Goal: Task Accomplishment & Management: Manage account settings

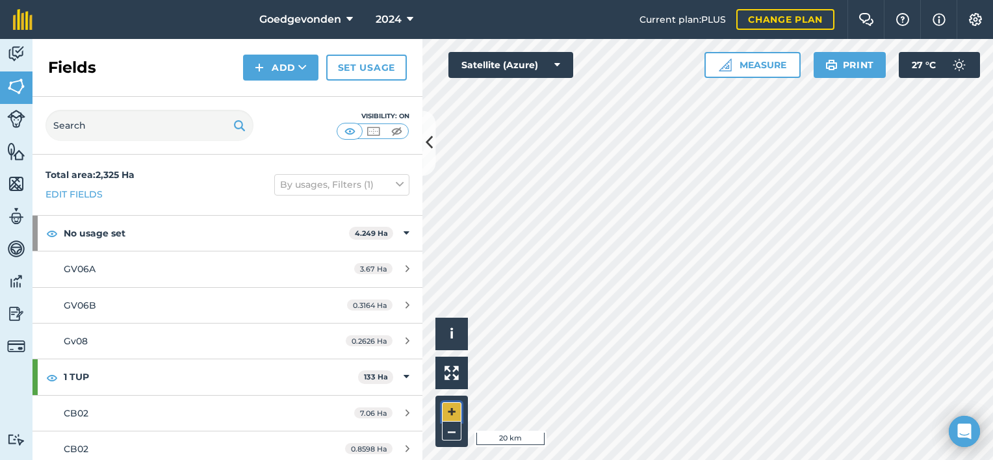
click at [446, 411] on button "+" at bounding box center [451, 411] width 19 height 19
click at [452, 407] on button "+" at bounding box center [451, 411] width 19 height 19
click at [446, 409] on button "+" at bounding box center [451, 411] width 19 height 19
click at [455, 413] on button "+" at bounding box center [451, 411] width 19 height 19
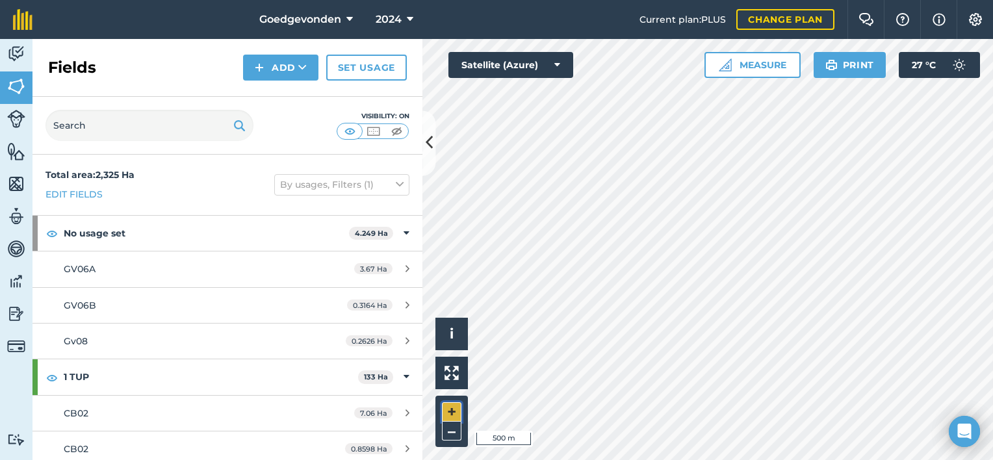
click at [455, 413] on button "+" at bounding box center [451, 411] width 19 height 19
click at [739, 0] on html "Goedgevonden 2024 Current plan : PLUS Change plan Farm Chat Help Info Settings …" at bounding box center [496, 230] width 993 height 460
click at [450, 410] on button "+" at bounding box center [451, 411] width 19 height 19
click at [452, 437] on button "–" at bounding box center [451, 431] width 19 height 19
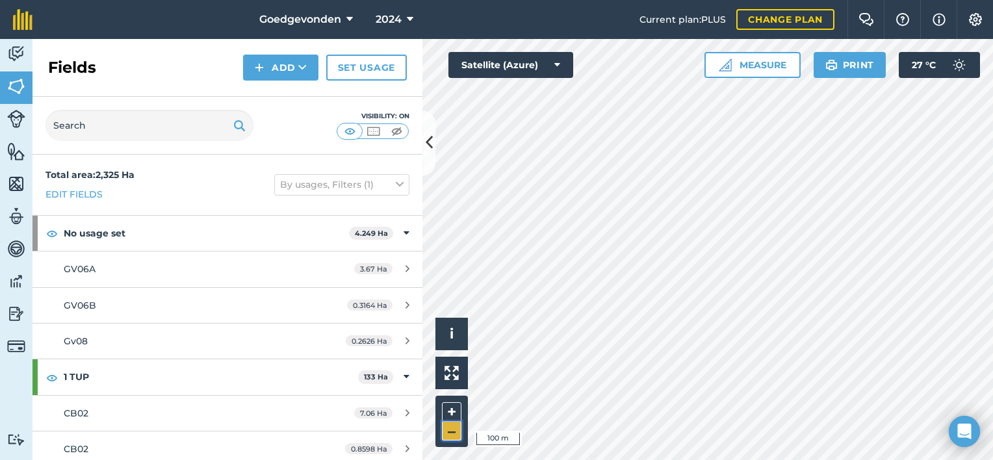
click at [455, 435] on button "–" at bounding box center [451, 431] width 19 height 19
click at [452, 414] on button "+" at bounding box center [451, 411] width 19 height 19
click at [140, 117] on input "text" at bounding box center [149, 125] width 208 height 31
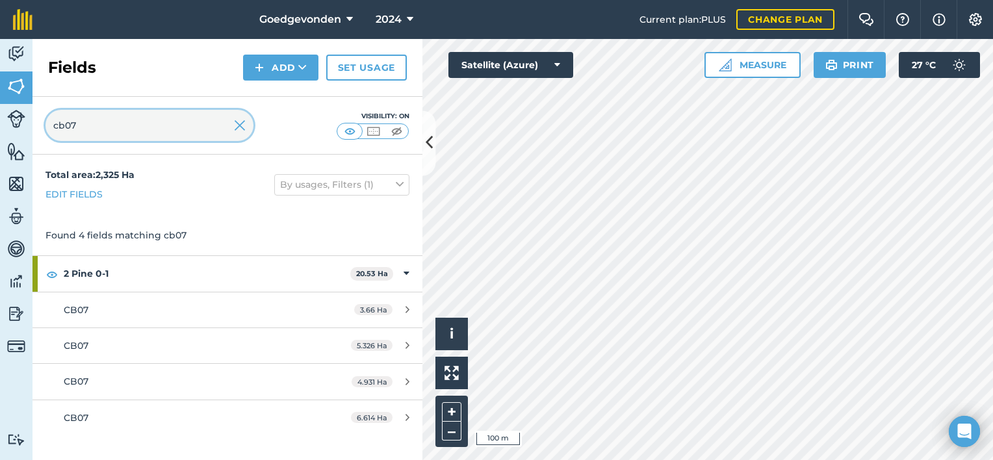
type input "cb07"
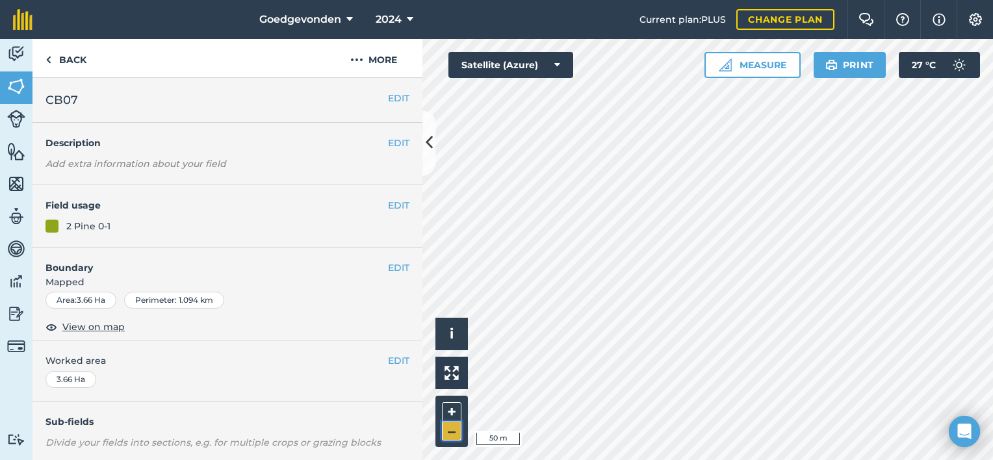
click at [450, 431] on button "–" at bounding box center [451, 431] width 19 height 19
click at [49, 57] on img at bounding box center [48, 60] width 6 height 16
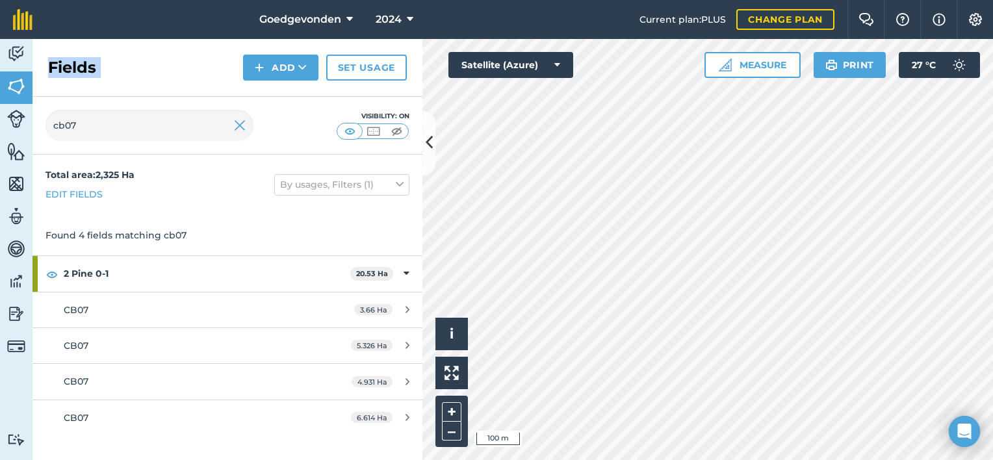
drag, startPoint x: 49, startPoint y: 57, endPoint x: 108, endPoint y: 128, distance: 92.3
click at [108, 128] on div "Fields Add Set usage cb07 Visibility: On" at bounding box center [227, 97] width 390 height 116
click at [242, 127] on img at bounding box center [240, 126] width 12 height 16
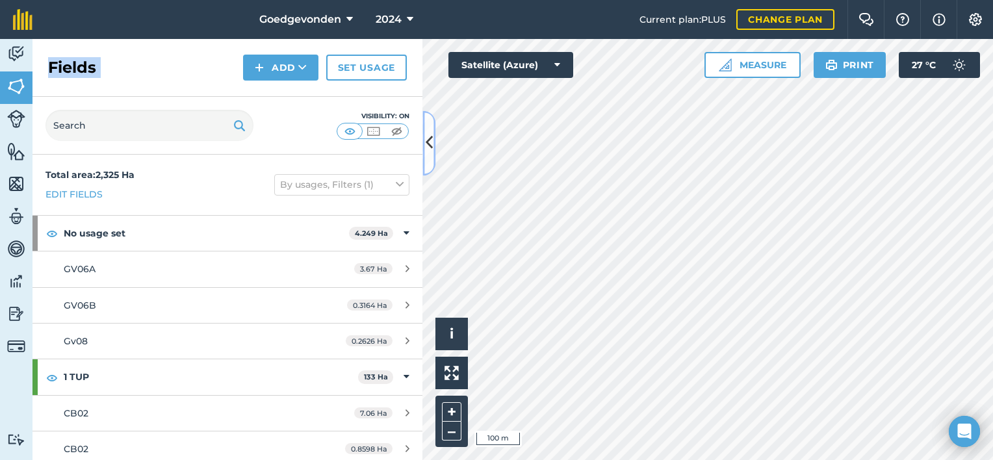
click at [430, 151] on icon at bounding box center [429, 143] width 7 height 23
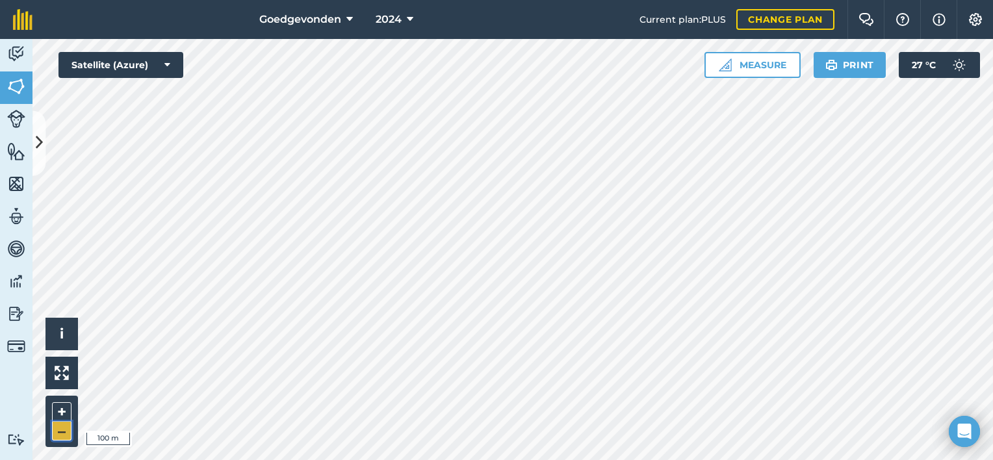
click at [60, 434] on button "–" at bounding box center [61, 431] width 19 height 19
click at [59, 413] on button "+" at bounding box center [61, 411] width 19 height 19
click at [44, 138] on button at bounding box center [38, 142] width 13 height 65
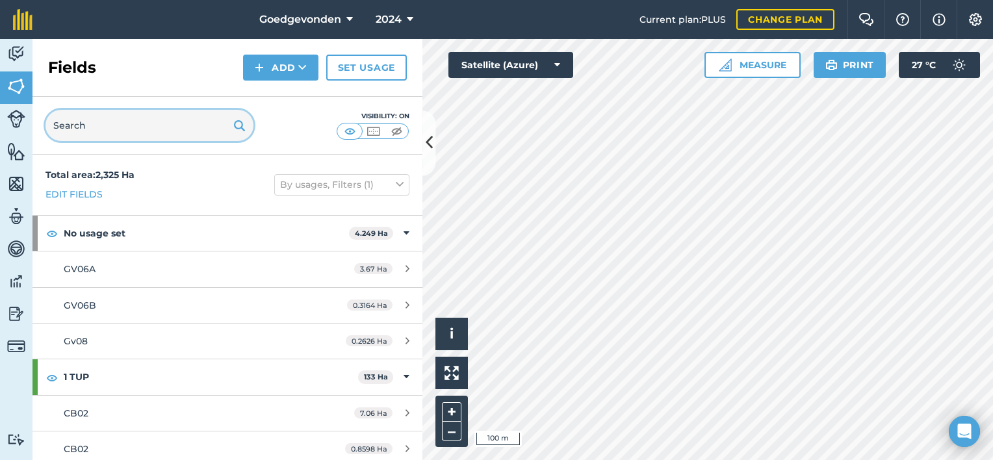
click at [83, 124] on input "text" at bounding box center [149, 125] width 208 height 31
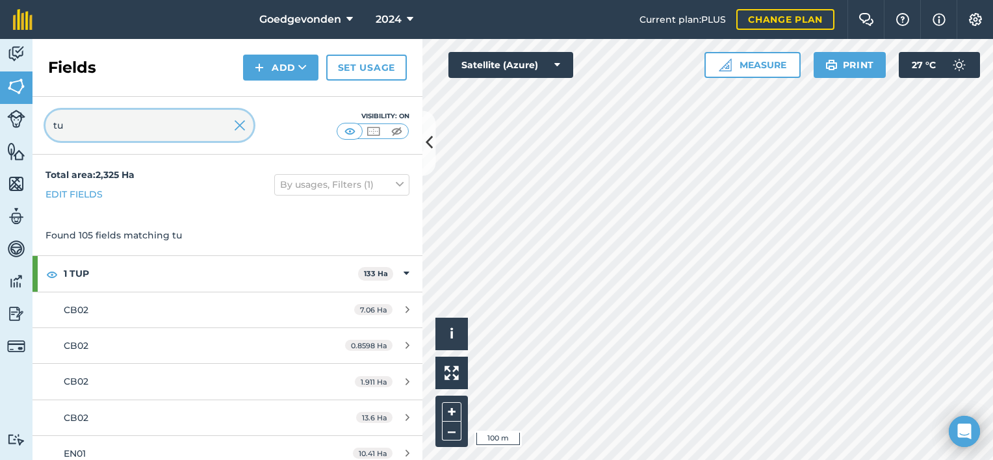
type input "t"
click at [187, 162] on div "Total area : 2,325 Ha Edit fields By usages, Filters (1)" at bounding box center [227, 185] width 390 height 60
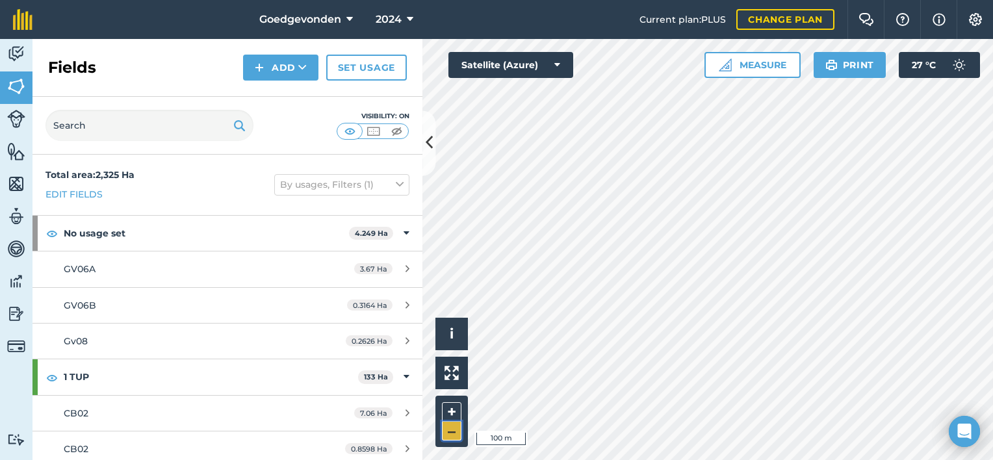
click at [457, 428] on button "–" at bounding box center [451, 431] width 19 height 19
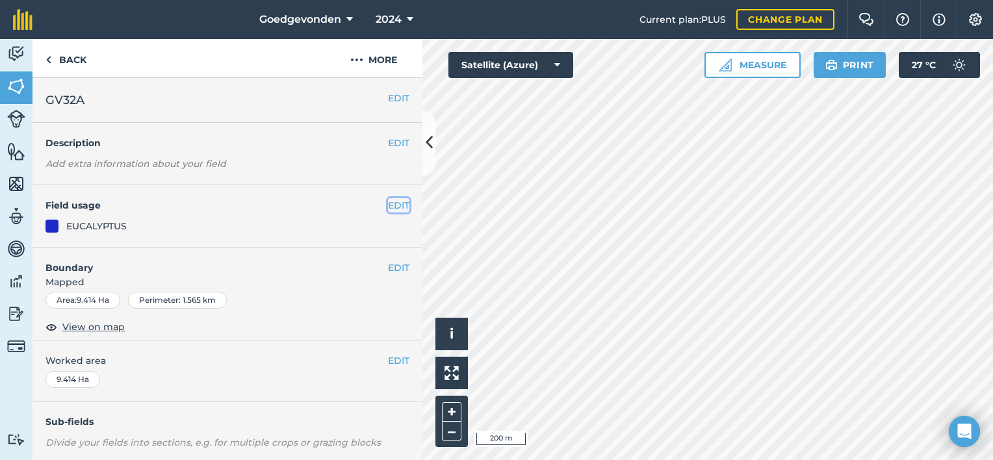
click at [393, 199] on button "EDIT" at bounding box center [398, 205] width 21 height 14
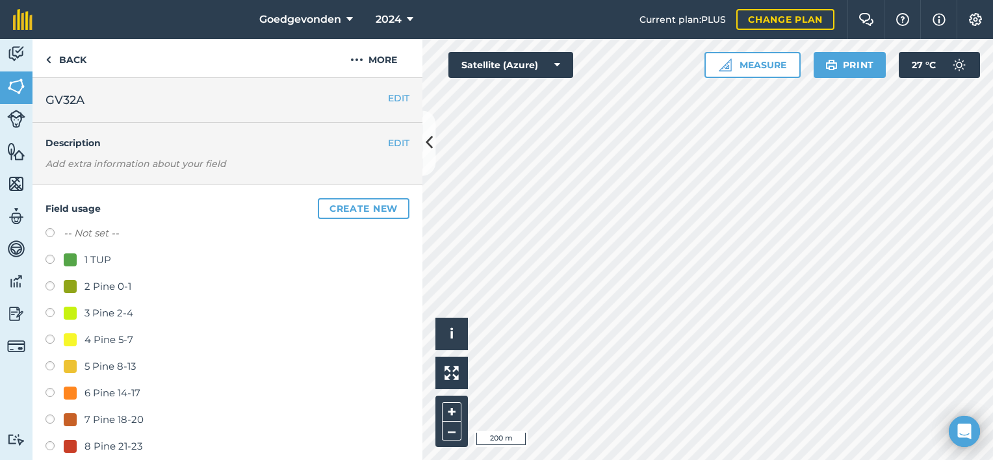
click at [52, 260] on label at bounding box center [54, 261] width 18 height 13
radio input "true"
radio input "false"
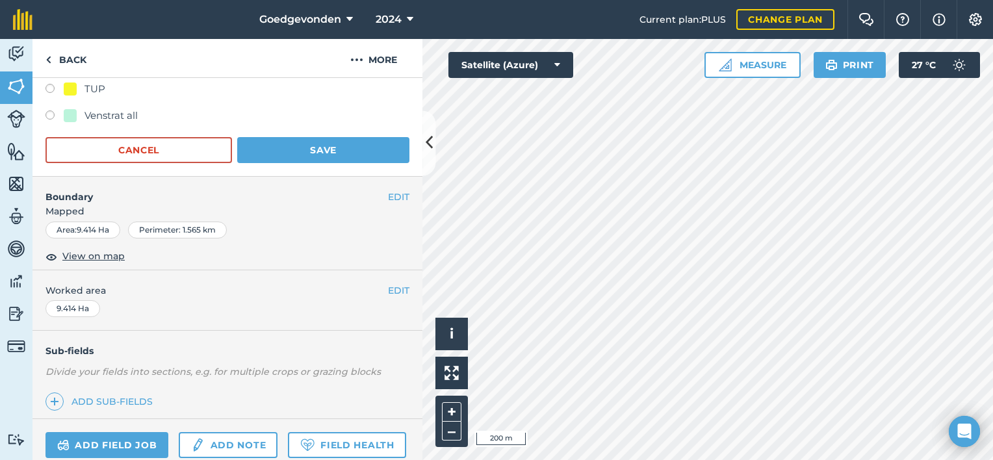
scroll to position [602, 0]
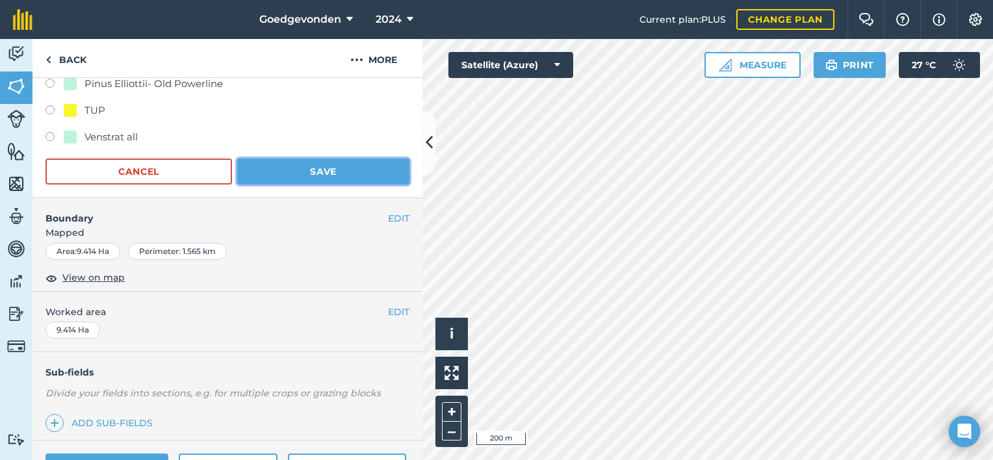
click at [377, 173] on button "Save" at bounding box center [323, 172] width 172 height 26
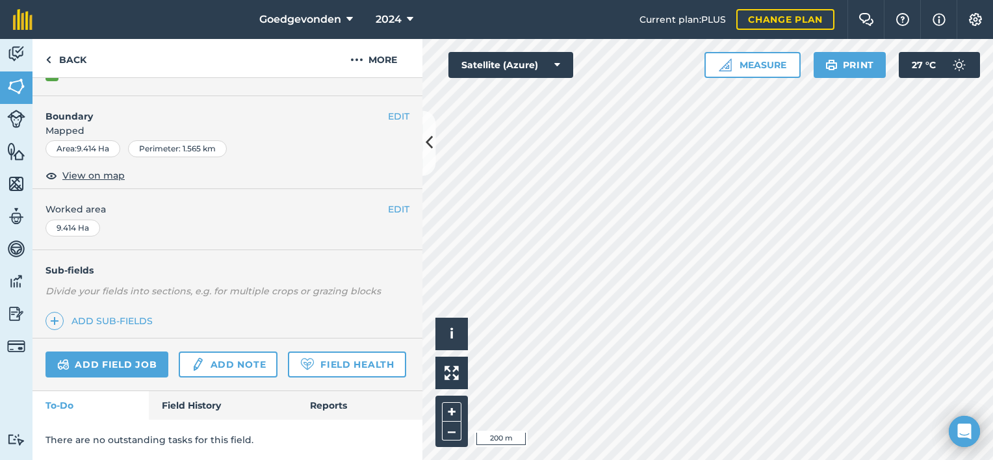
scroll to position [186, 0]
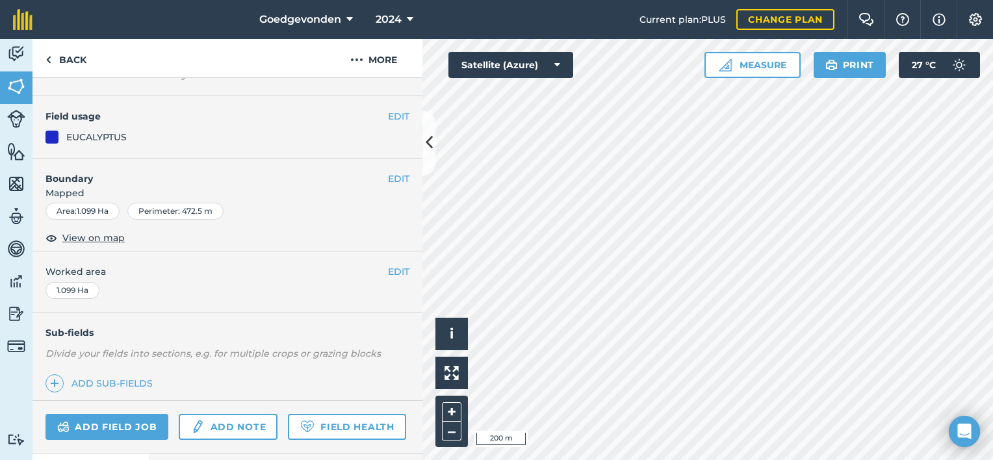
scroll to position [82, 0]
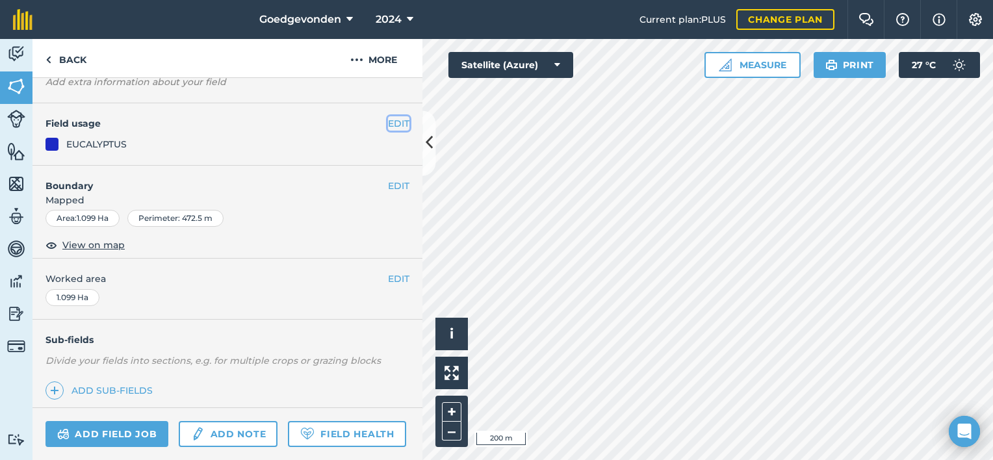
click at [390, 117] on button "EDIT" at bounding box center [398, 123] width 21 height 14
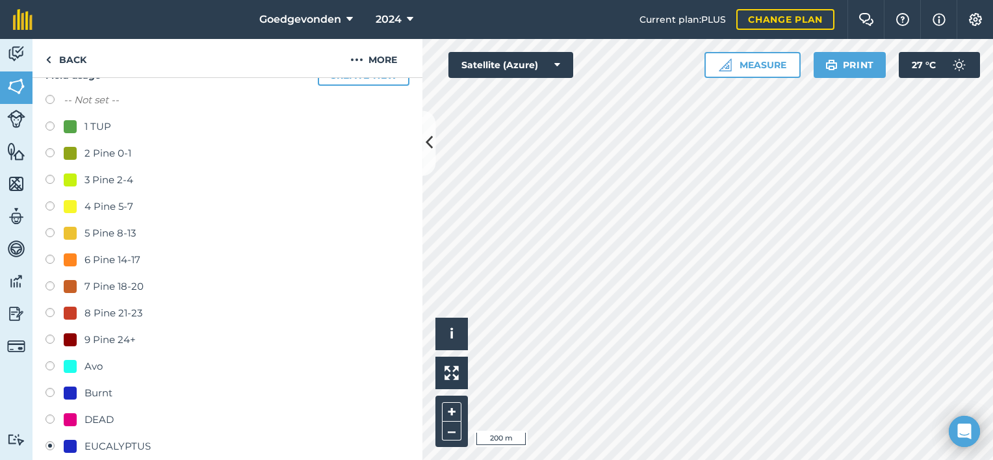
scroll to position [131, 0]
click at [51, 127] on label at bounding box center [54, 129] width 18 height 13
radio input "true"
radio input "false"
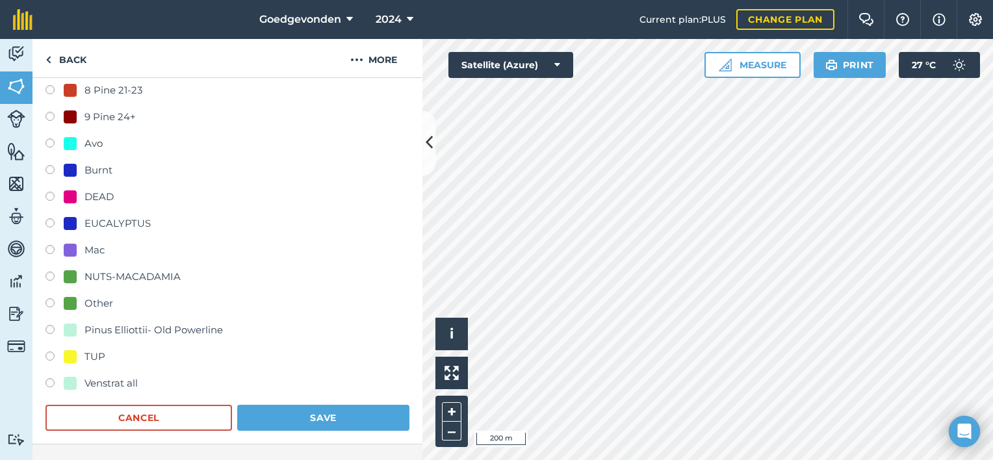
scroll to position [342, 0]
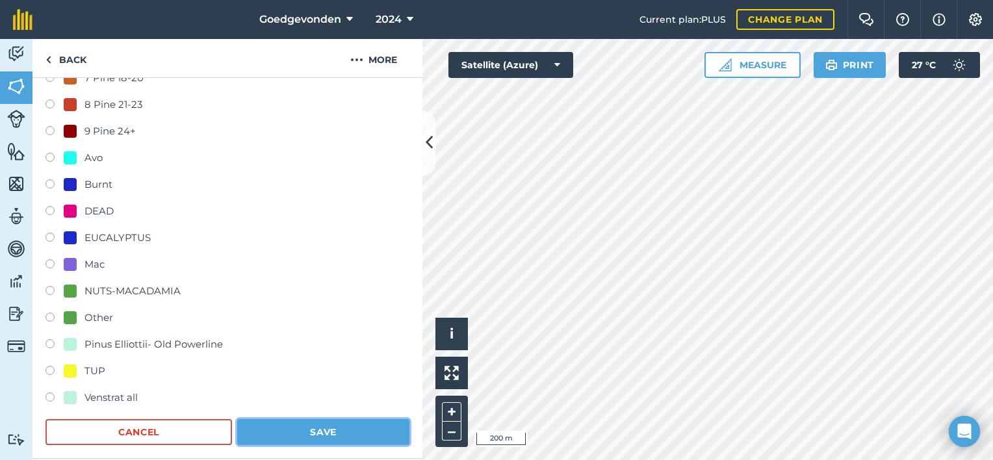
click at [344, 435] on button "Save" at bounding box center [323, 432] width 172 height 26
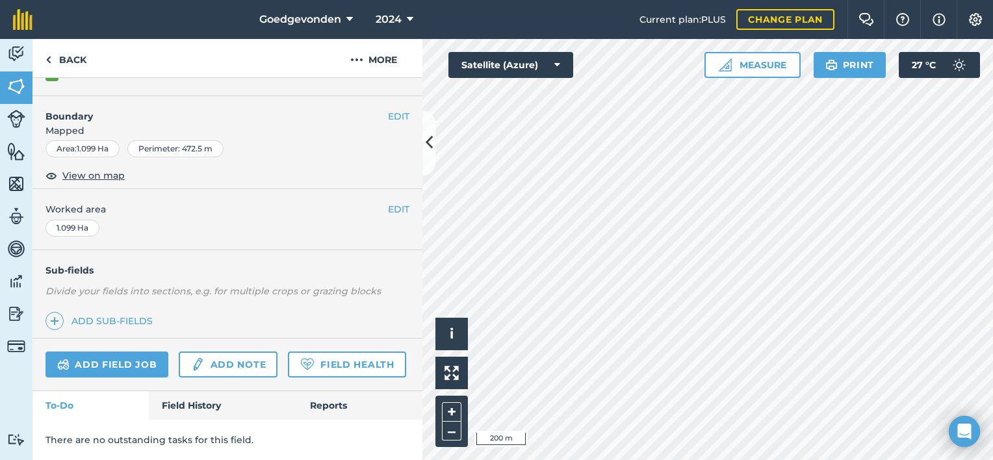
scroll to position [186, 0]
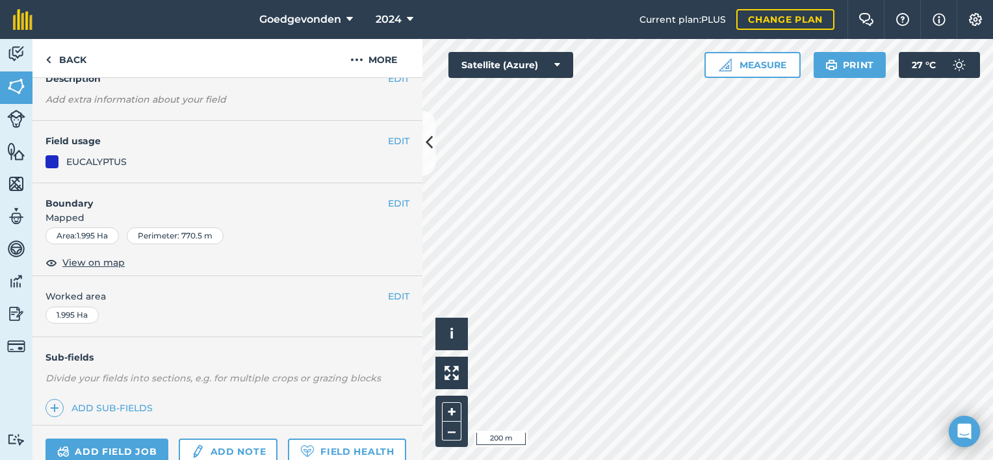
scroll to position [56, 0]
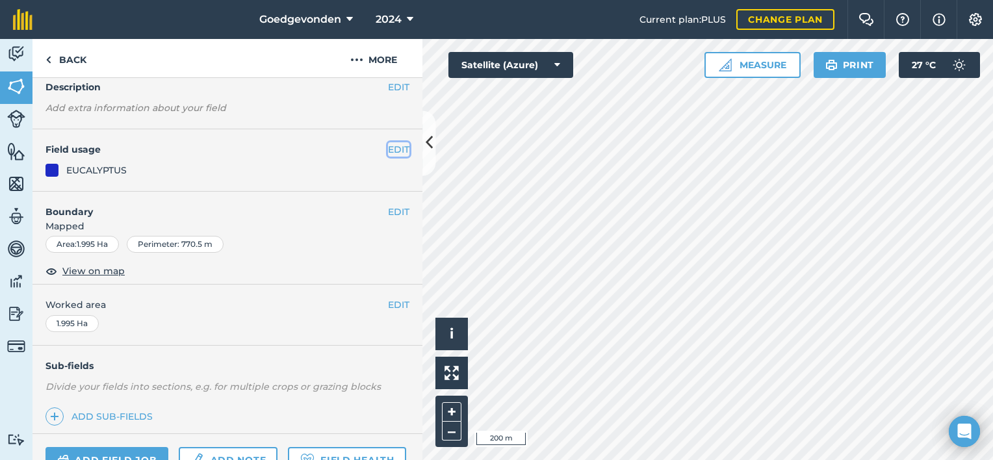
click at [390, 144] on button "EDIT" at bounding box center [398, 149] width 21 height 14
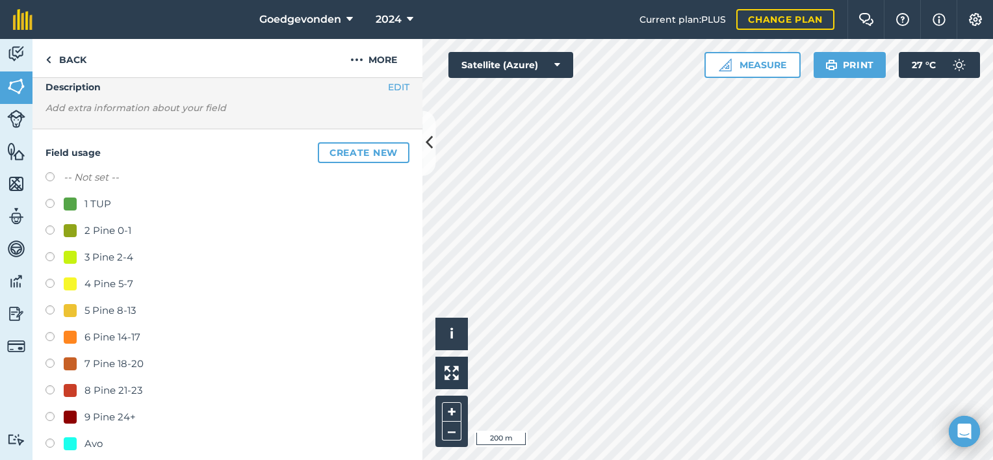
click at [47, 202] on label at bounding box center [54, 205] width 18 height 13
radio input "true"
radio input "false"
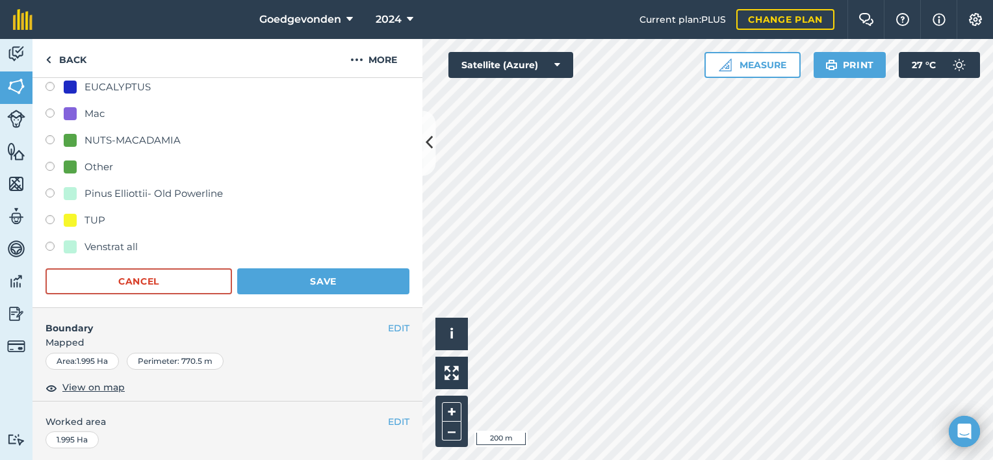
scroll to position [516, 0]
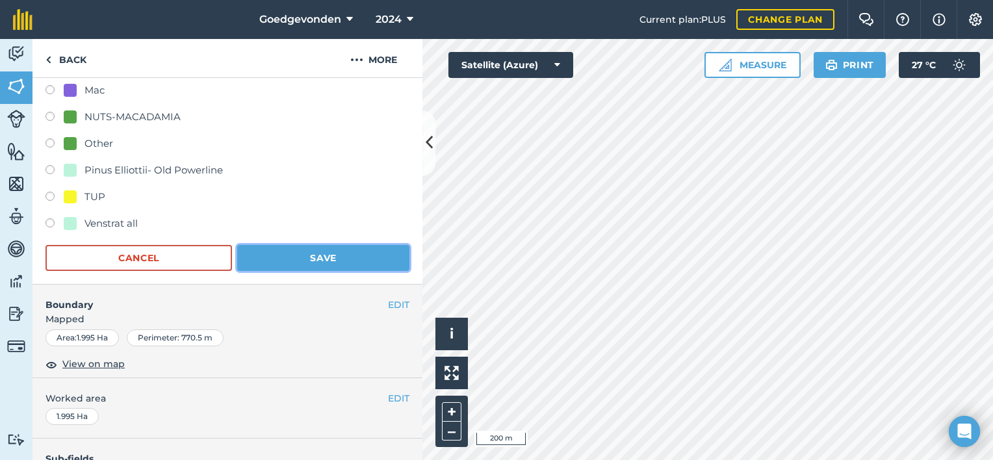
click at [373, 255] on button "Save" at bounding box center [323, 258] width 172 height 26
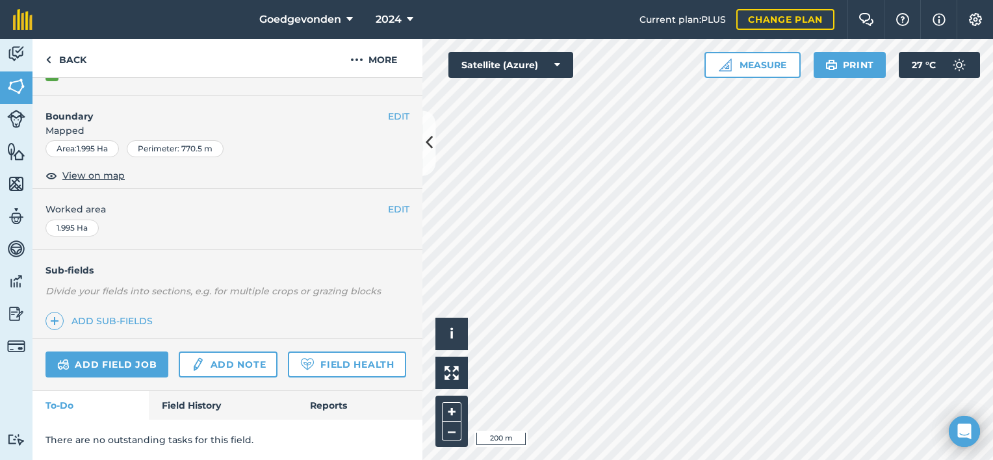
scroll to position [186, 0]
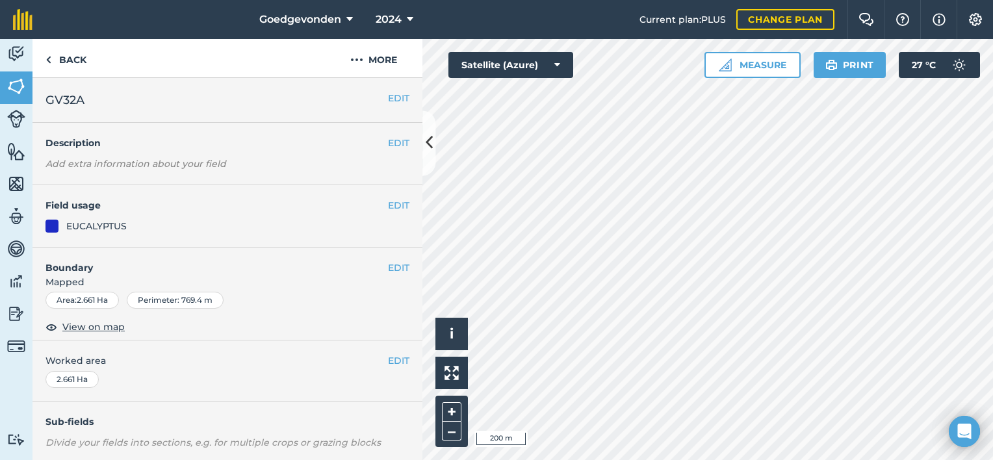
click at [374, 200] on h4 "Field usage" at bounding box center [216, 205] width 342 height 14
click at [388, 202] on button "EDIT" at bounding box center [398, 205] width 21 height 14
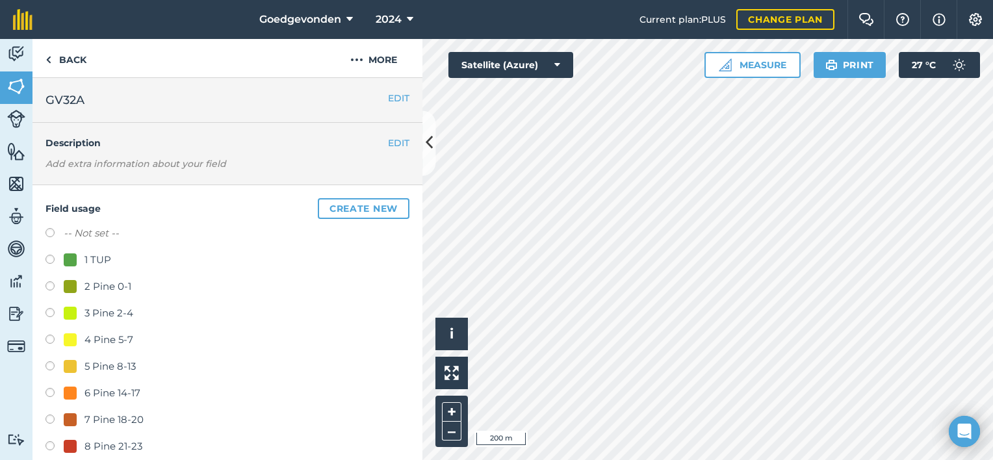
click at [47, 257] on label at bounding box center [54, 261] width 18 height 13
radio input "true"
radio input "false"
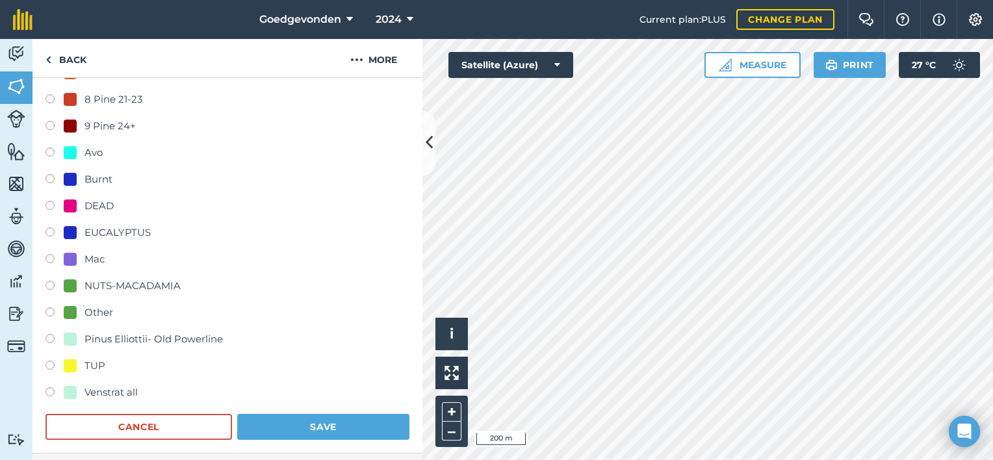
scroll to position [340, 0]
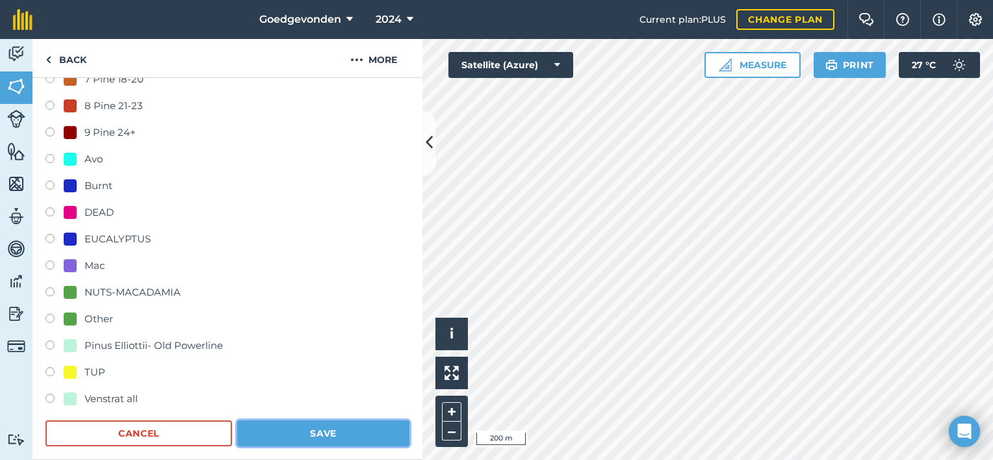
click at [351, 429] on button "Save" at bounding box center [323, 433] width 172 height 26
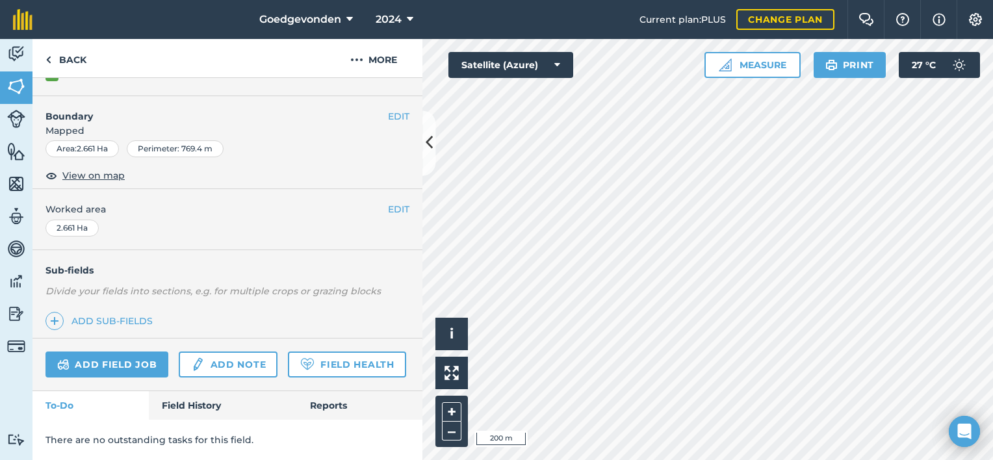
scroll to position [186, 0]
click at [49, 58] on img at bounding box center [48, 60] width 6 height 16
click at [992, 405] on html "Goedgevonden 2024 Current plan : PLUS Change plan Farm Chat Help Info Settings …" at bounding box center [496, 230] width 993 height 460
click at [930, 459] on html "Goedgevonden 2024 Current plan : PLUS Change plan Farm Chat Help Info Settings …" at bounding box center [496, 230] width 993 height 460
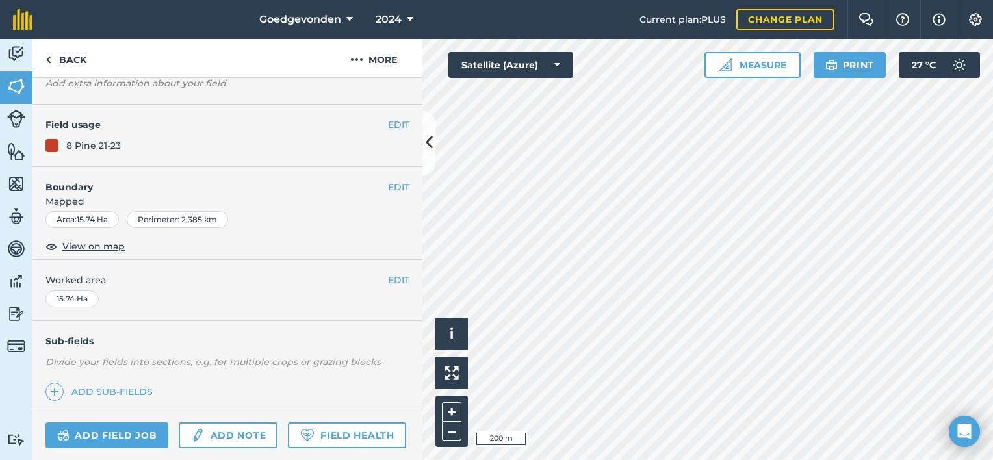
scroll to position [56, 0]
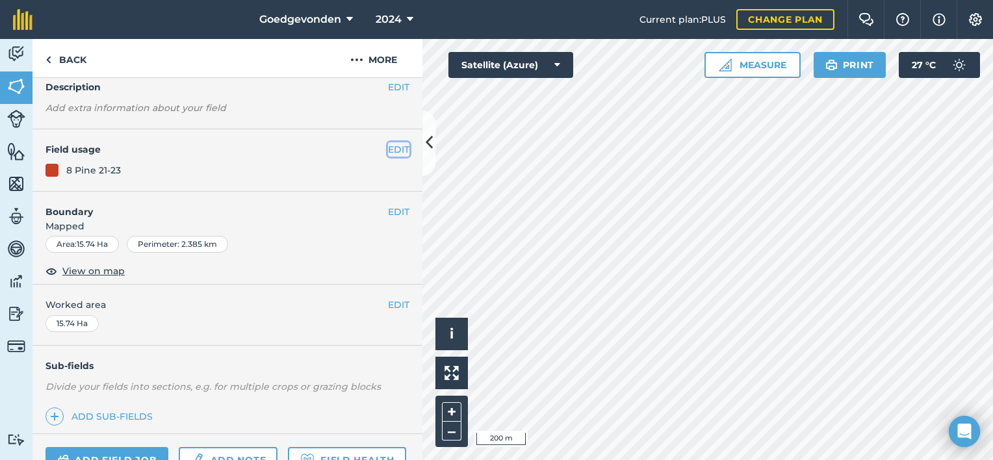
click at [389, 144] on button "EDIT" at bounding box center [398, 149] width 21 height 14
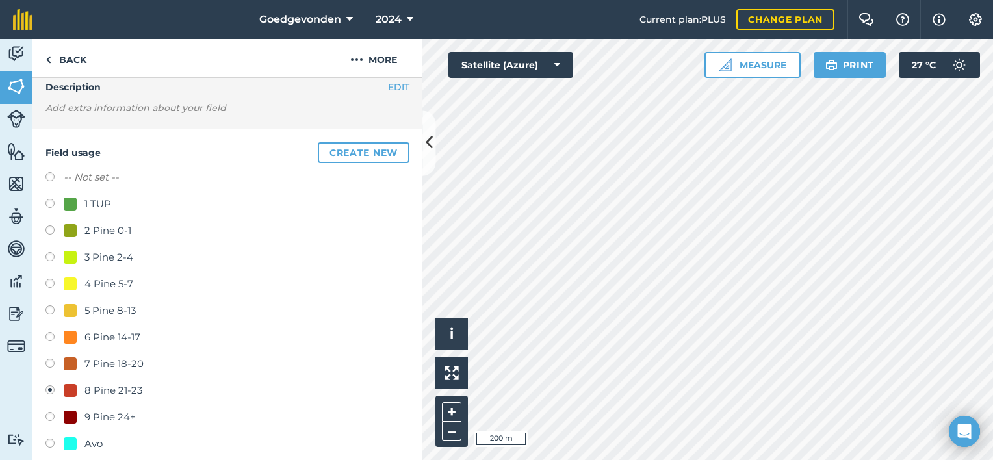
click at [49, 203] on label at bounding box center [54, 205] width 18 height 13
radio input "true"
radio input "false"
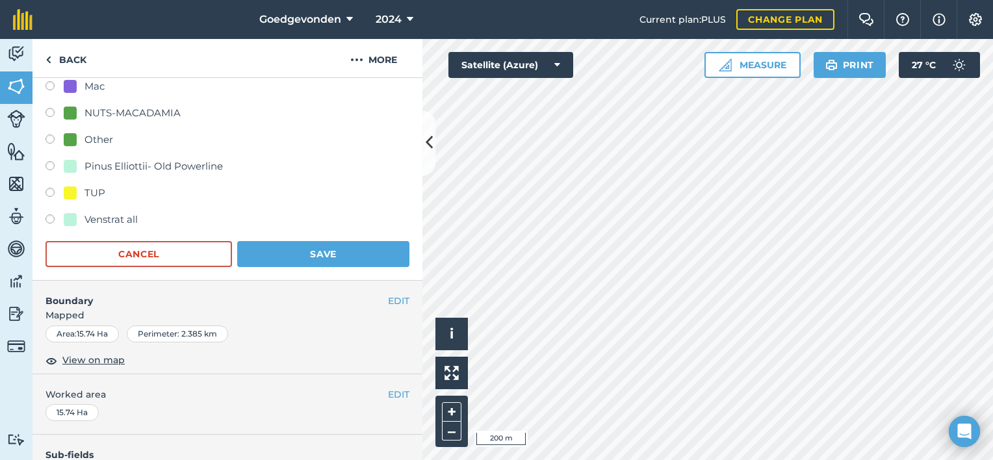
scroll to position [574, 0]
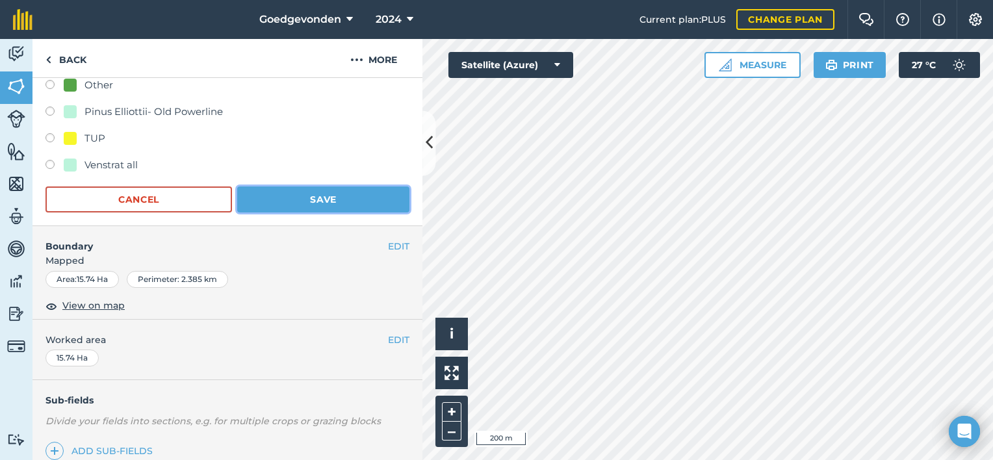
click at [358, 197] on button "Save" at bounding box center [323, 199] width 172 height 26
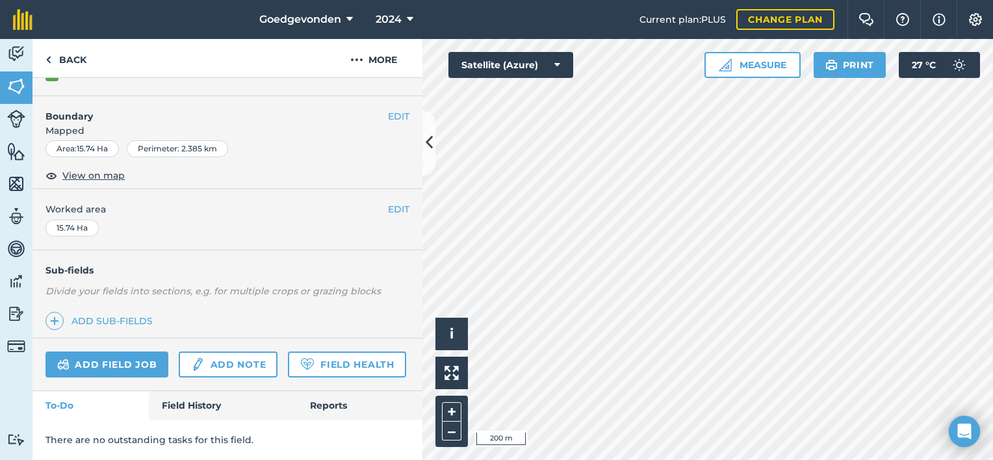
scroll to position [186, 0]
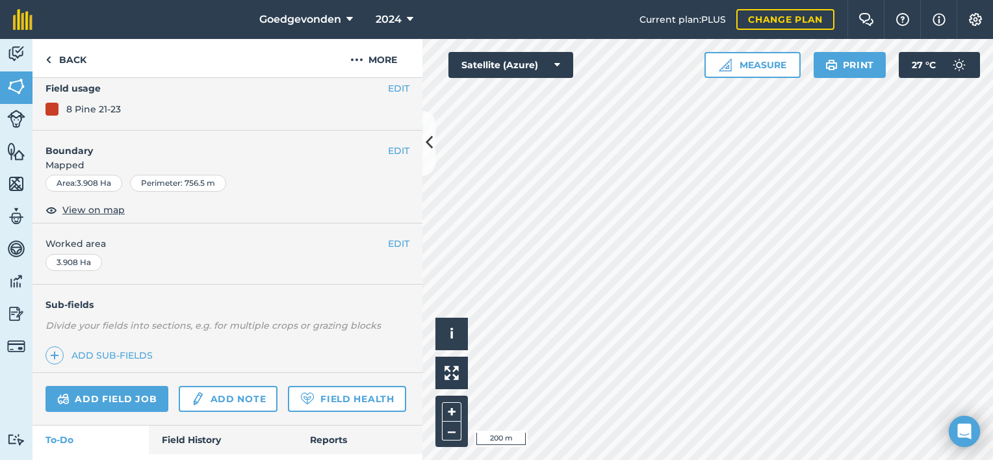
scroll to position [116, 0]
click at [391, 85] on button "EDIT" at bounding box center [398, 89] width 21 height 14
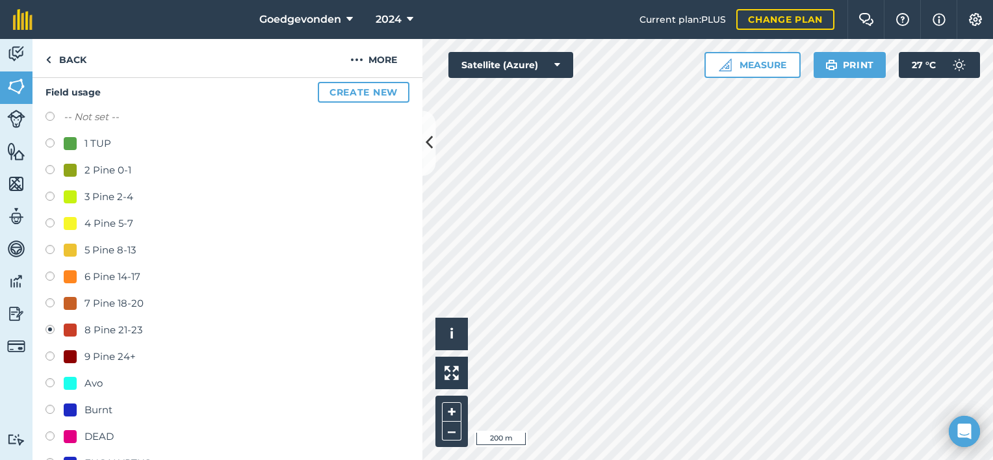
click at [49, 144] on label at bounding box center [54, 144] width 18 height 13
radio input "true"
radio input "false"
click at [49, 144] on label at bounding box center [54, 144] width 18 height 13
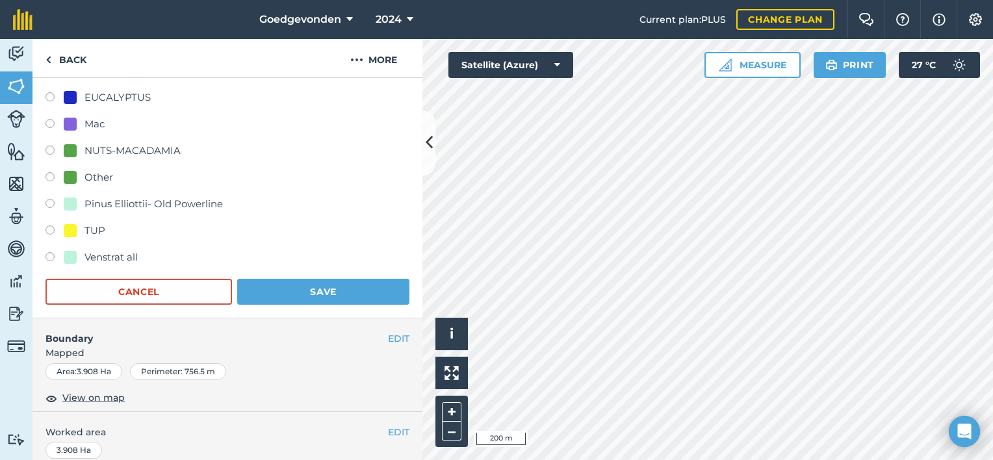
scroll to position [472, 0]
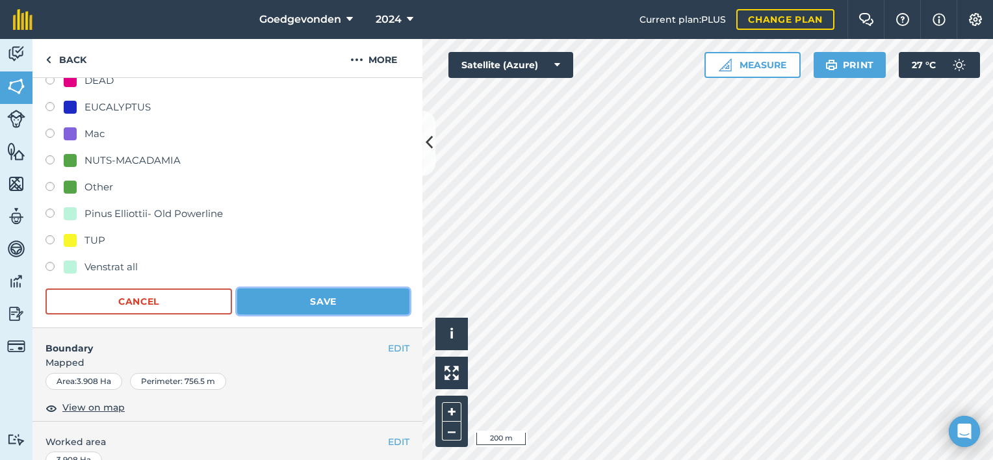
click at [351, 299] on button "Save" at bounding box center [323, 301] width 172 height 26
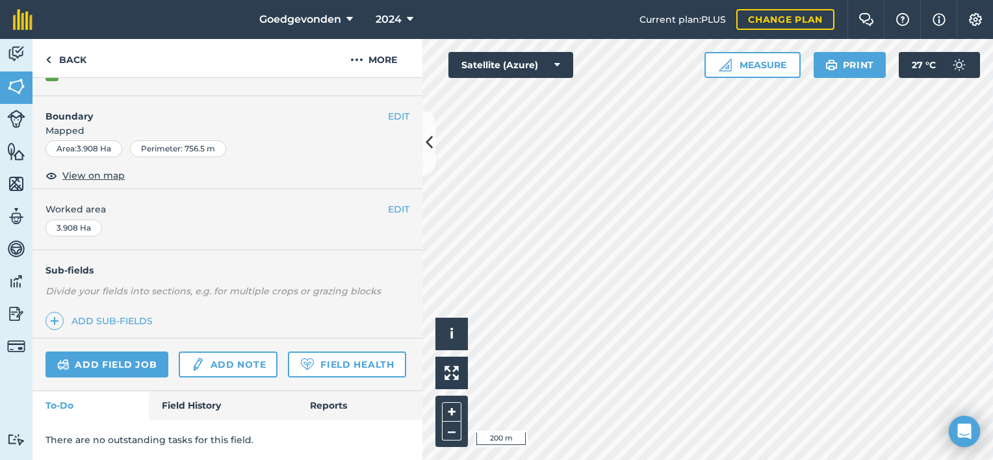
scroll to position [186, 0]
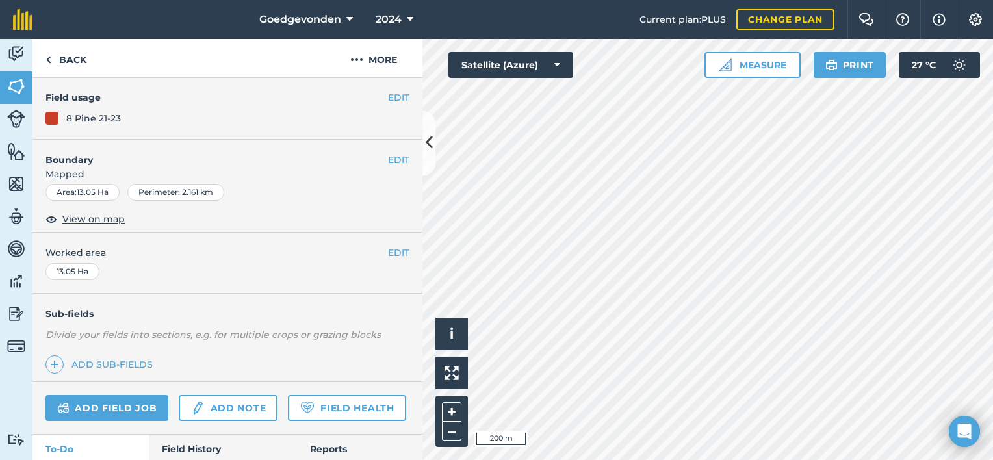
scroll to position [82, 0]
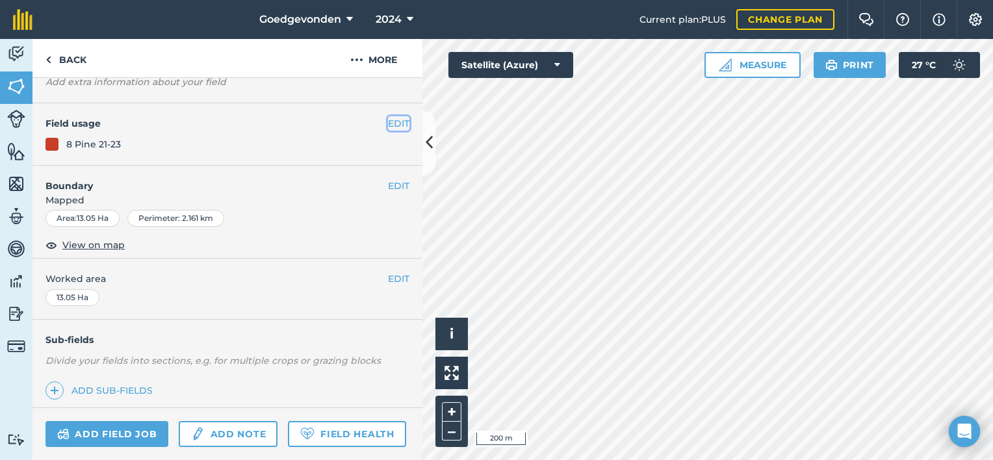
click at [394, 121] on button "EDIT" at bounding box center [398, 123] width 21 height 14
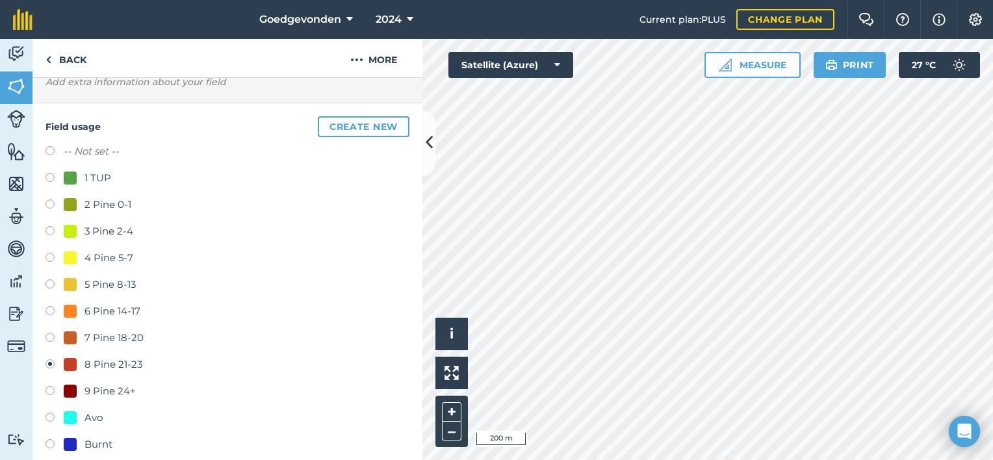
click at [51, 175] on label at bounding box center [54, 179] width 18 height 13
radio input "true"
radio input "false"
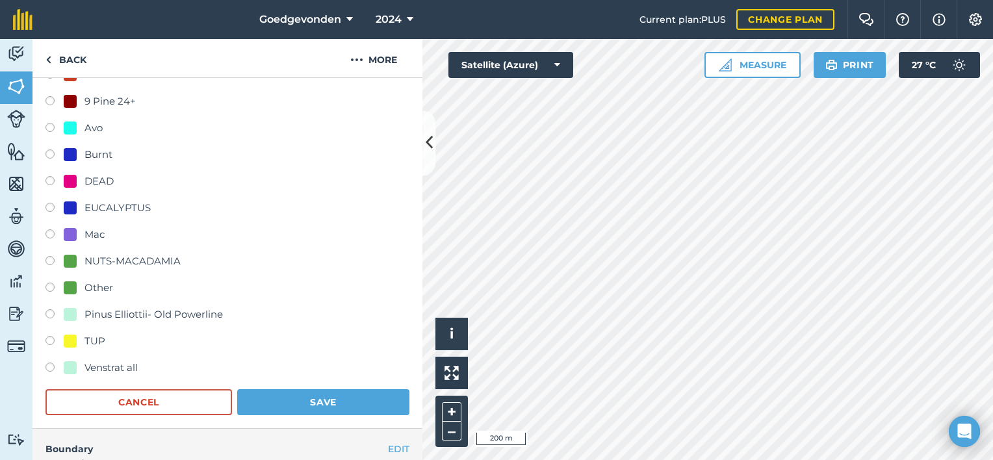
scroll to position [391, 0]
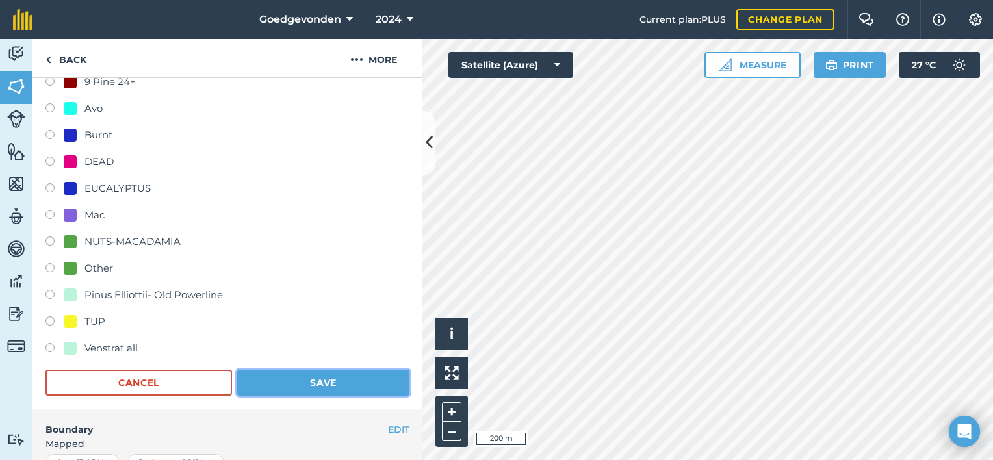
click at [347, 379] on button "Save" at bounding box center [323, 383] width 172 height 26
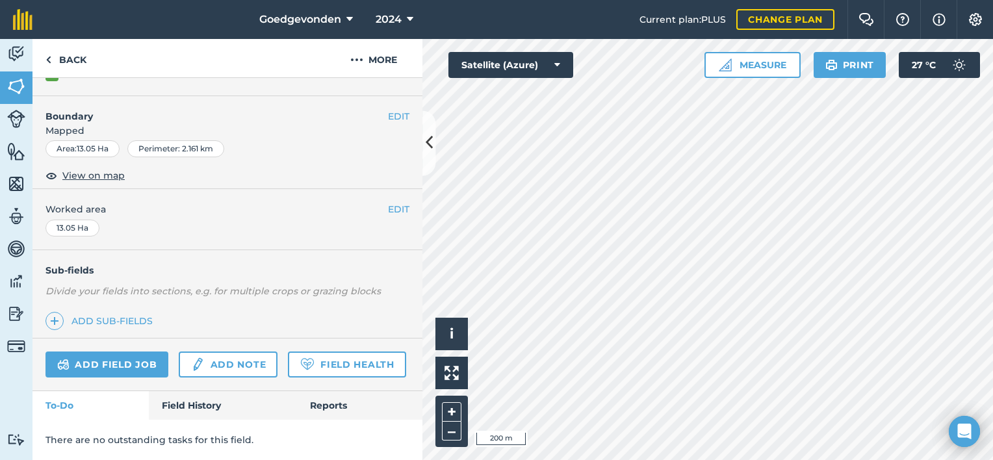
scroll to position [186, 0]
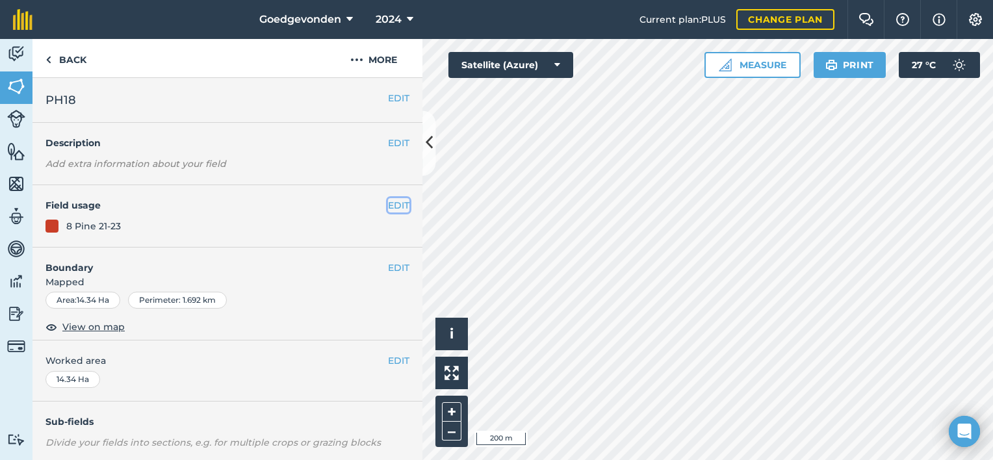
click at [388, 207] on button "EDIT" at bounding box center [398, 205] width 21 height 14
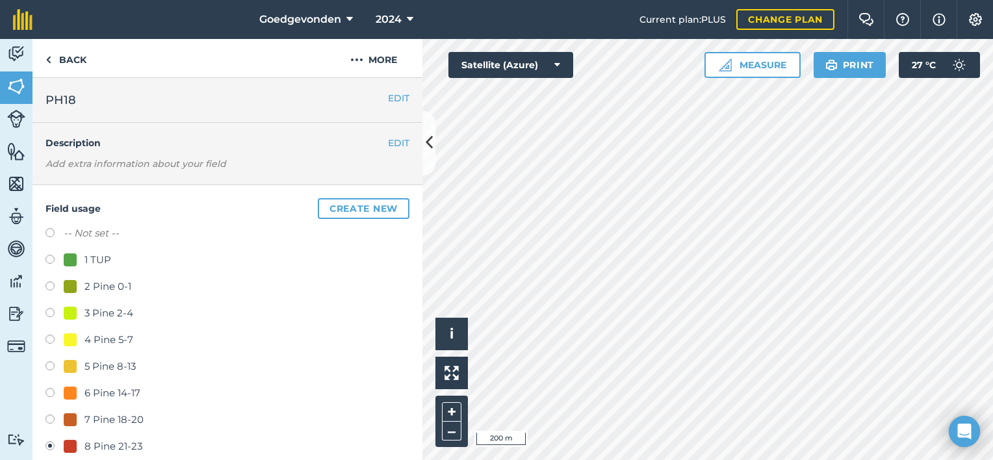
click at [52, 258] on label at bounding box center [54, 261] width 18 height 13
radio input "true"
radio input "false"
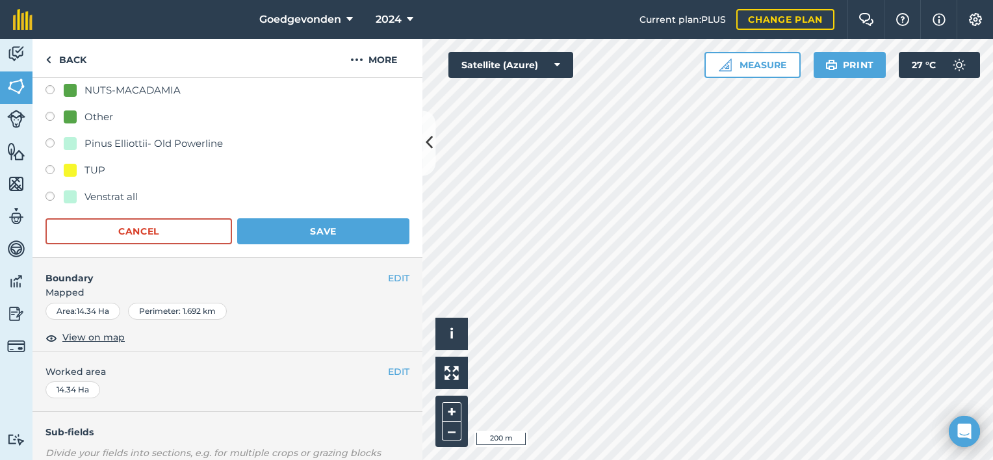
scroll to position [539, 0]
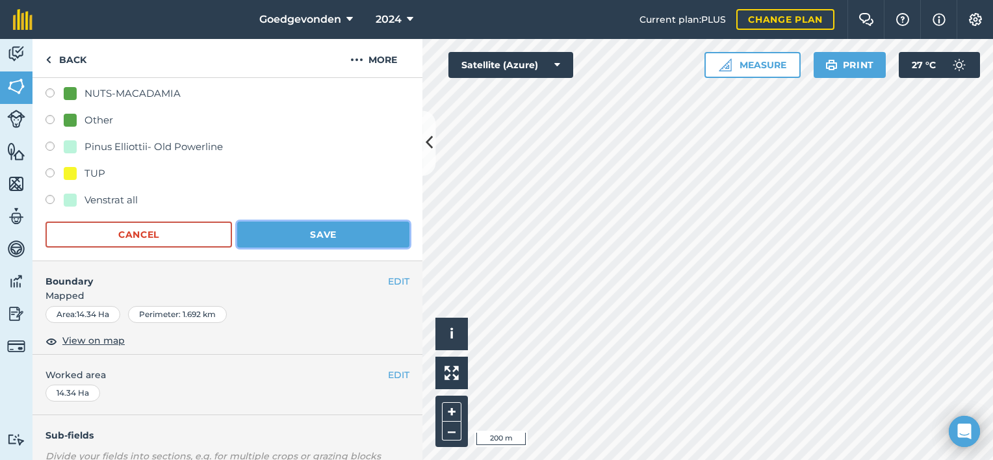
click at [382, 237] on button "Save" at bounding box center [323, 235] width 172 height 26
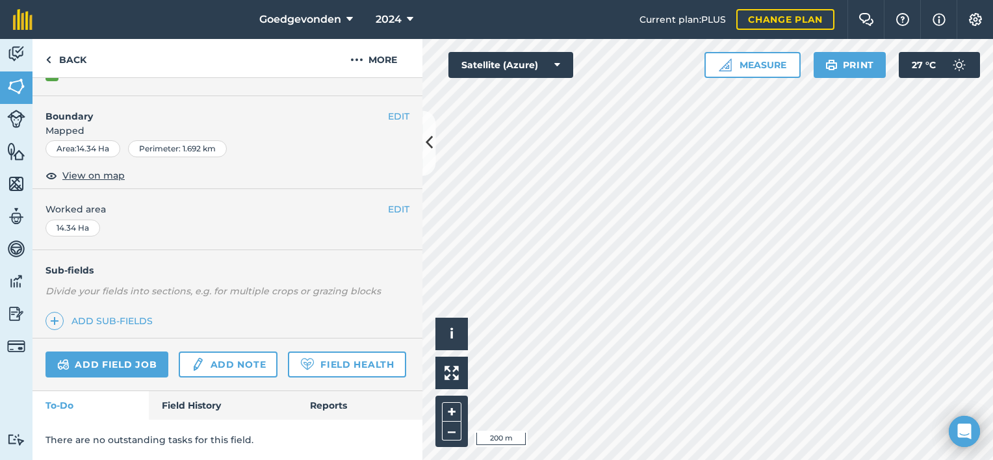
scroll to position [186, 0]
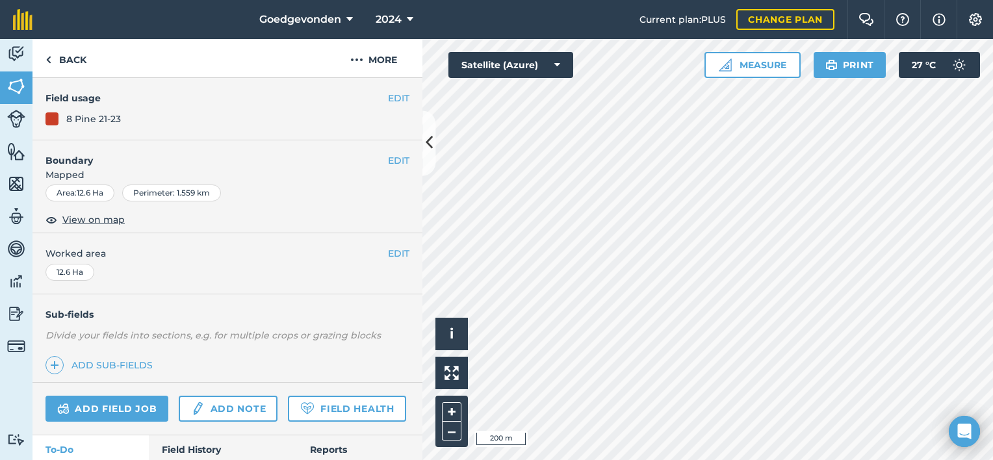
scroll to position [82, 0]
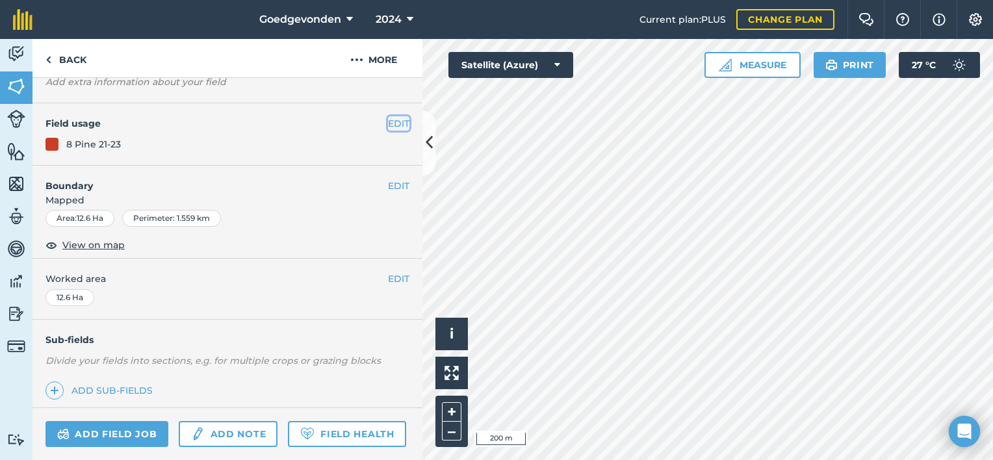
click at [395, 122] on button "EDIT" at bounding box center [398, 123] width 21 height 14
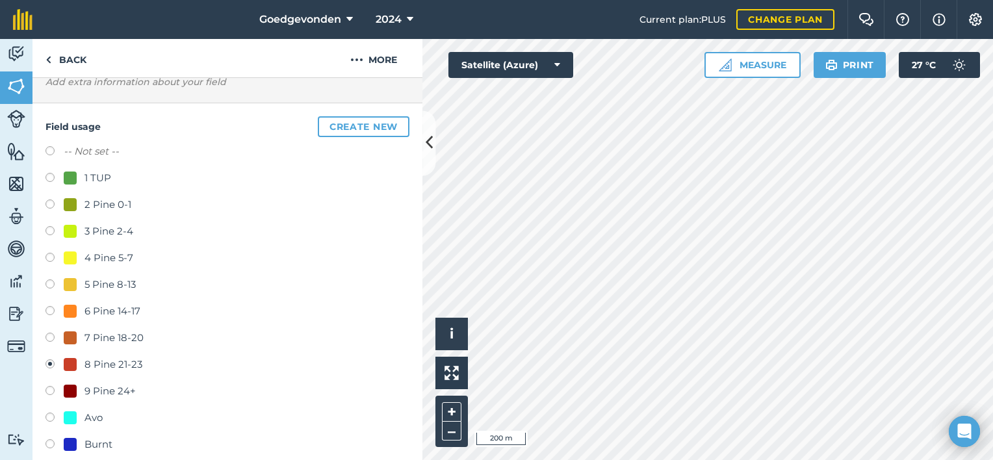
click at [51, 173] on label at bounding box center [54, 179] width 18 height 13
radio input "true"
radio input "false"
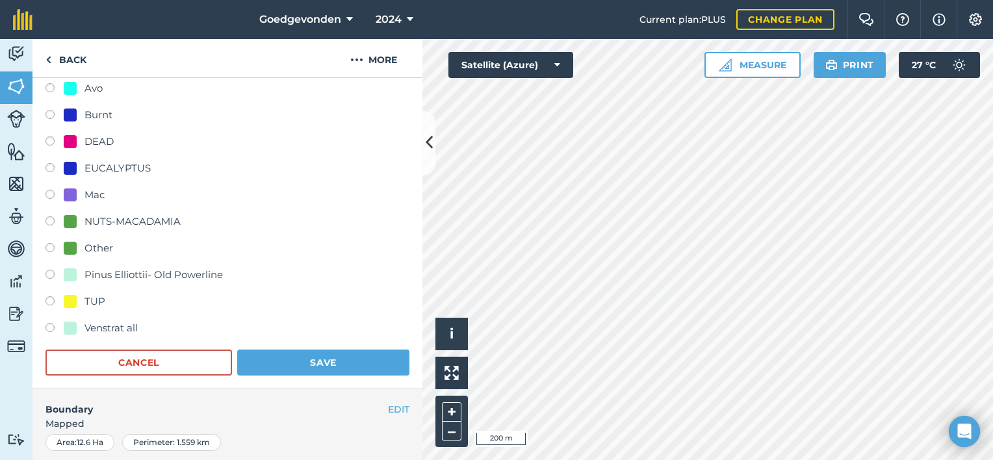
scroll to position [436, 0]
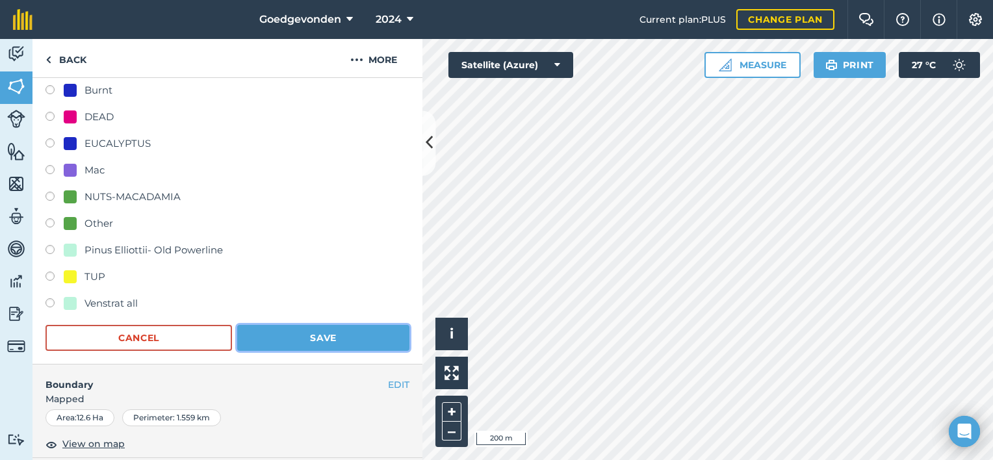
click at [355, 337] on button "Save" at bounding box center [323, 338] width 172 height 26
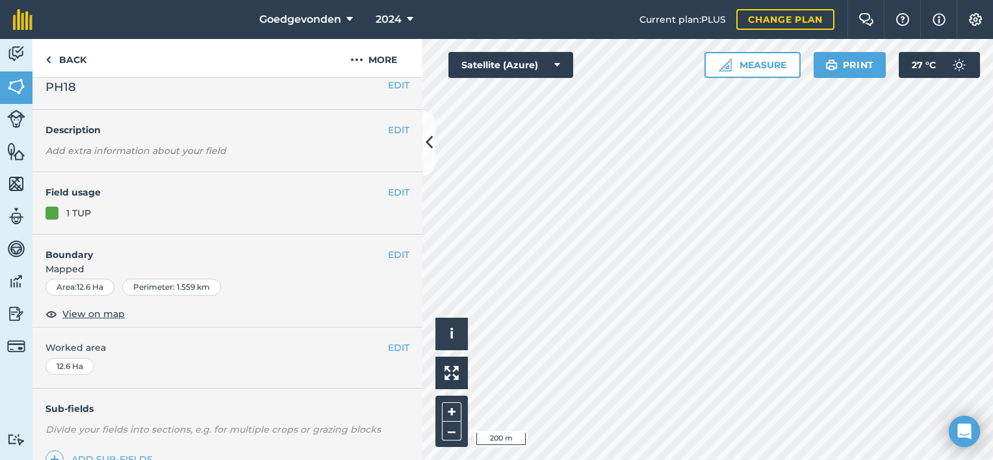
scroll to position [0, 0]
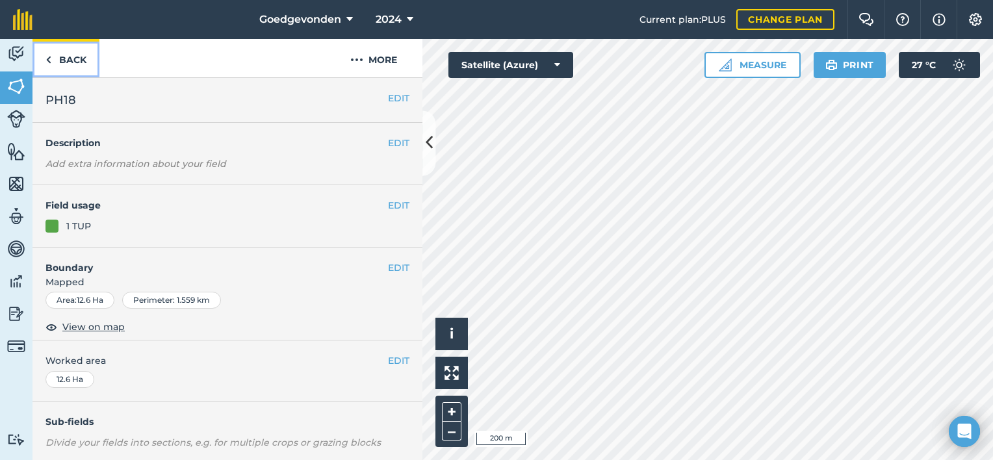
click at [55, 58] on link "Back" at bounding box center [65, 58] width 67 height 38
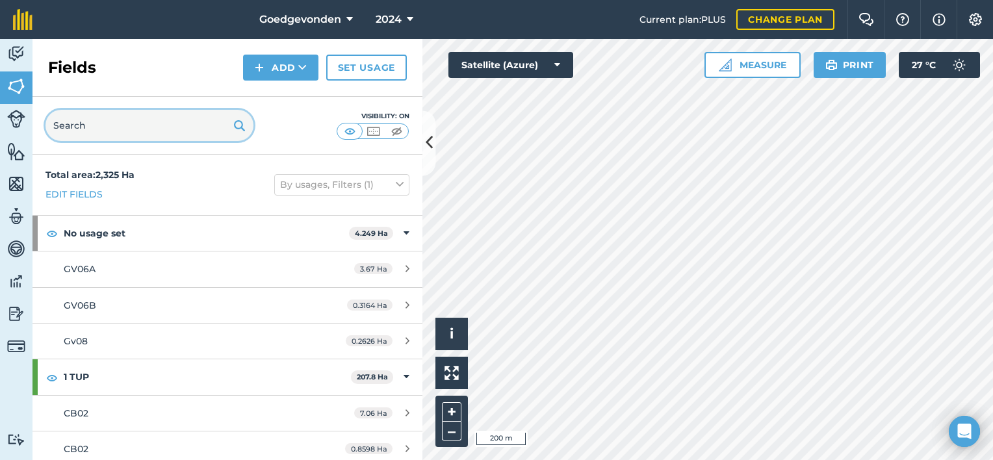
click at [117, 127] on input "text" at bounding box center [149, 125] width 208 height 31
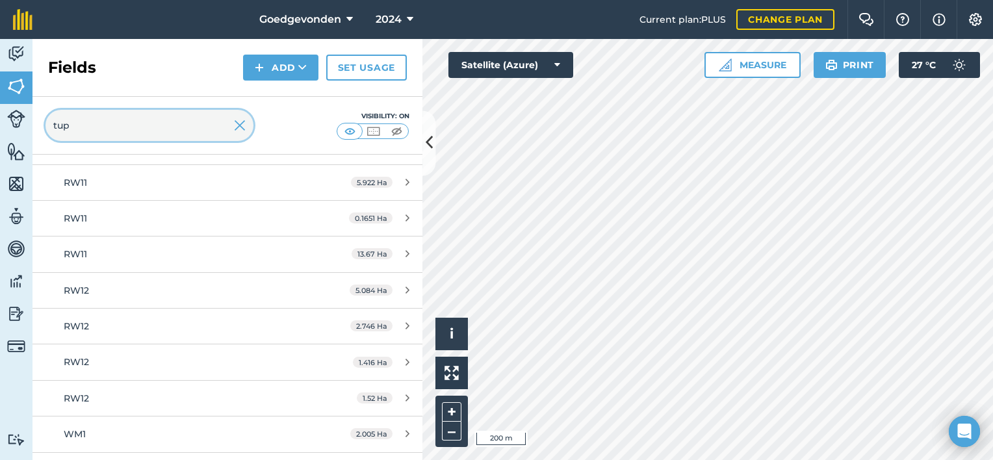
scroll to position [1158, 0]
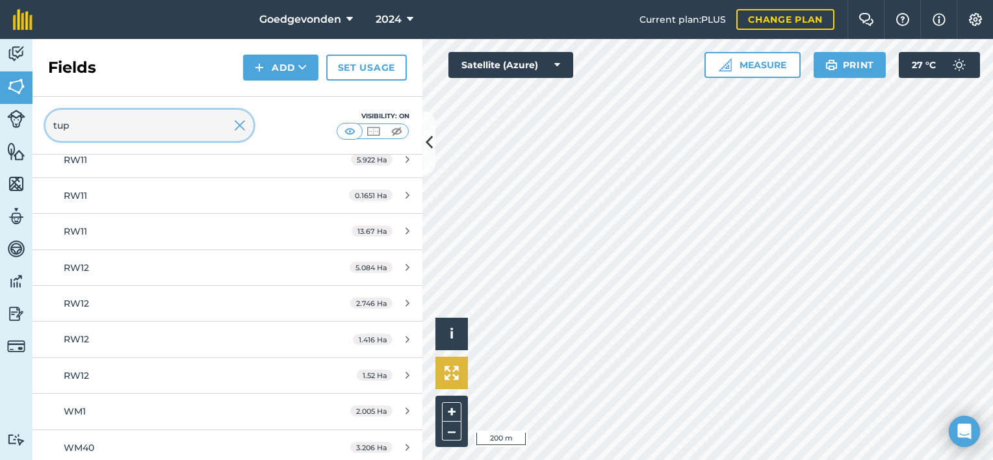
type input "tup"
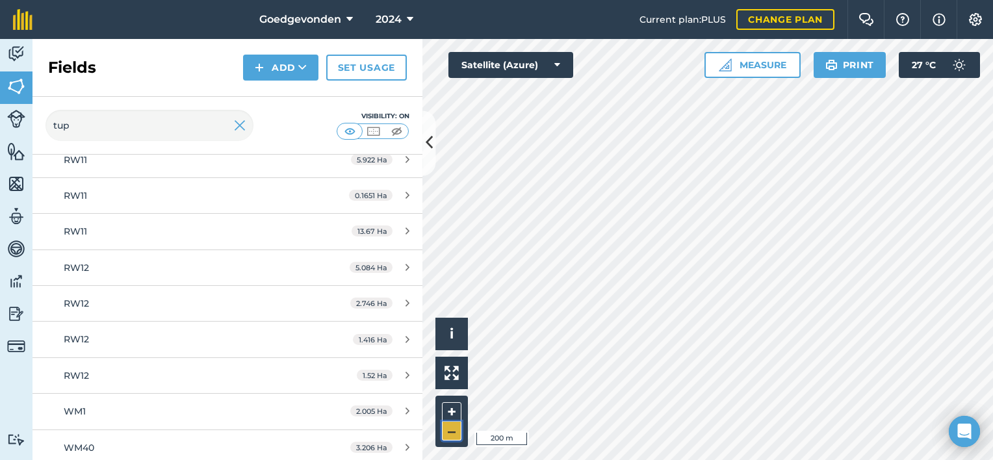
click at [455, 431] on button "–" at bounding box center [451, 431] width 19 height 19
click at [234, 122] on img at bounding box center [240, 126] width 12 height 16
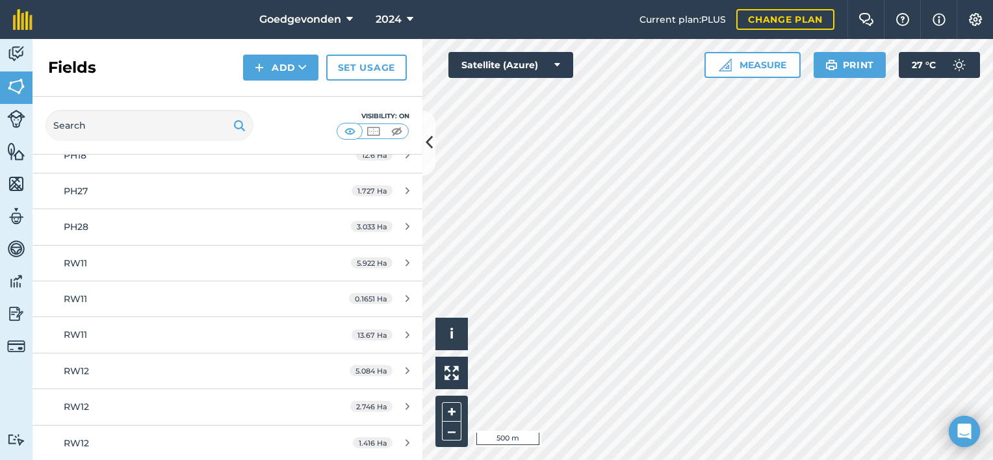
scroll to position [1260, 0]
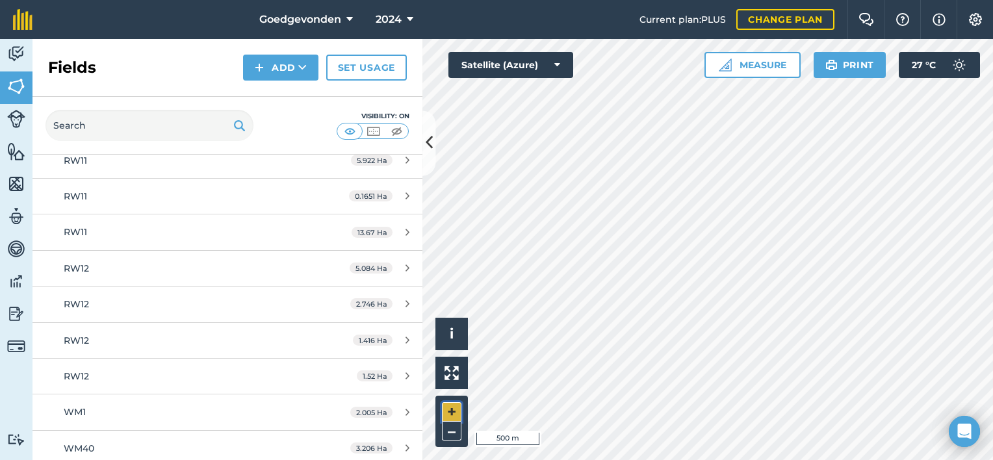
click at [452, 407] on button "+" at bounding box center [451, 411] width 19 height 19
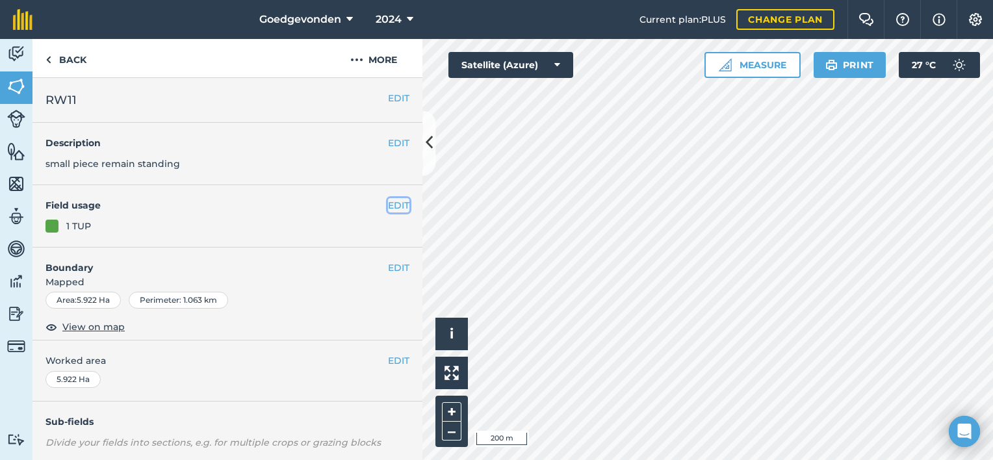
click at [389, 205] on button "EDIT" at bounding box center [398, 205] width 21 height 14
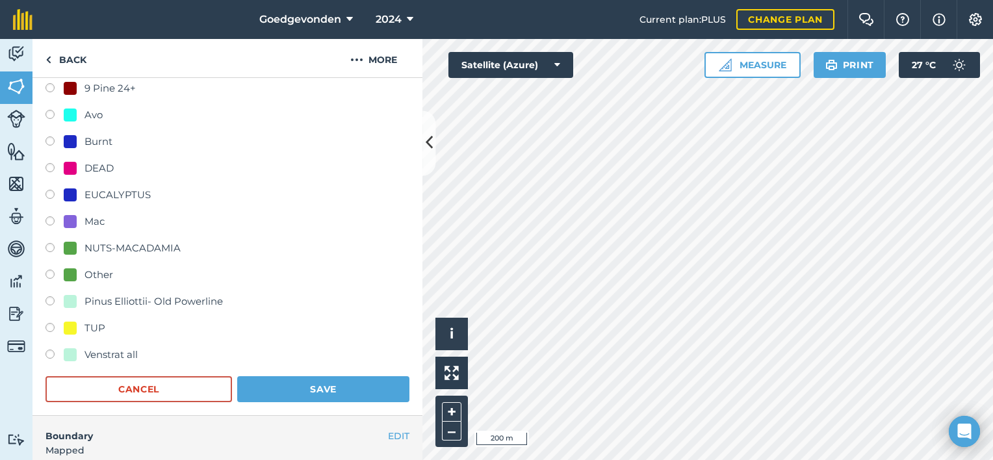
scroll to position [377, 0]
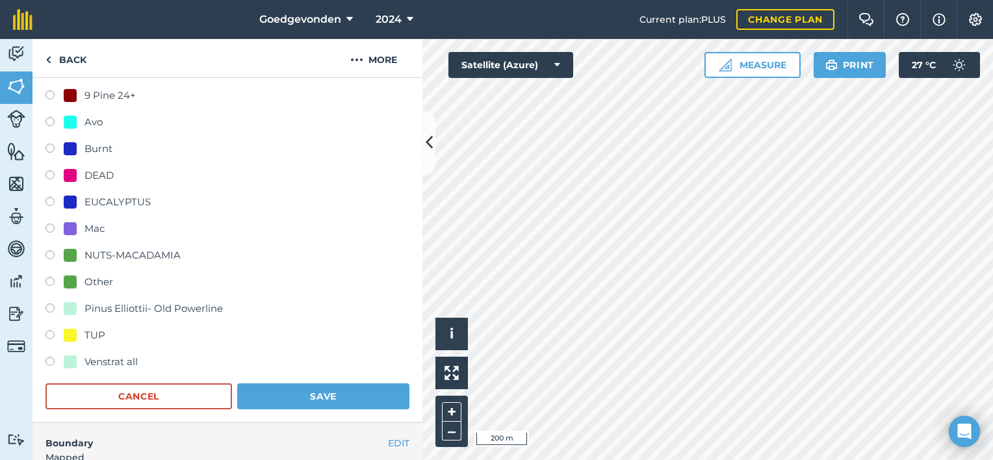
click at [55, 201] on label at bounding box center [54, 203] width 18 height 13
radio input "true"
radio input "false"
click at [286, 390] on button "Save" at bounding box center [323, 396] width 172 height 26
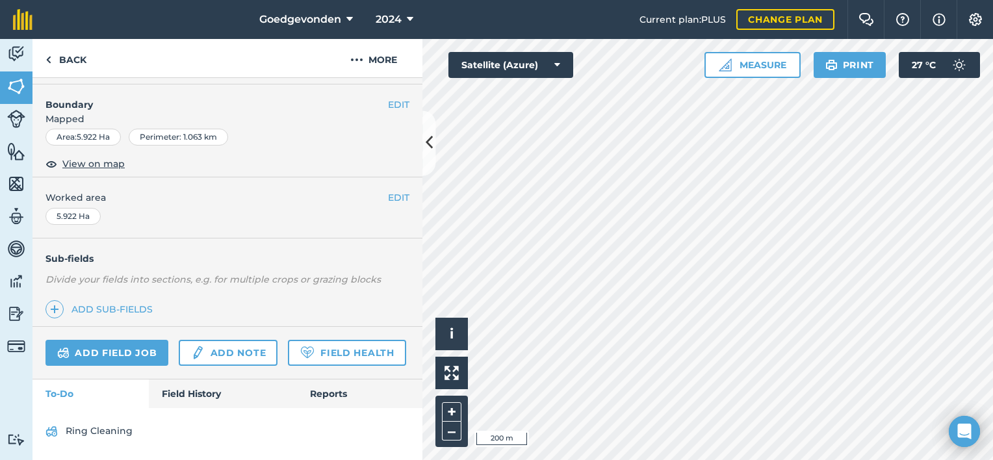
scroll to position [197, 0]
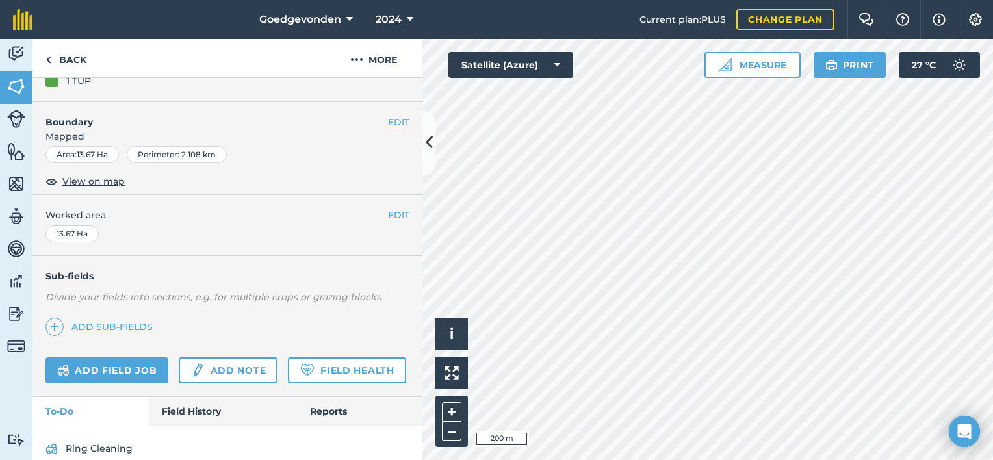
click at [257, 86] on div "1 TUP" at bounding box center [227, 80] width 364 height 14
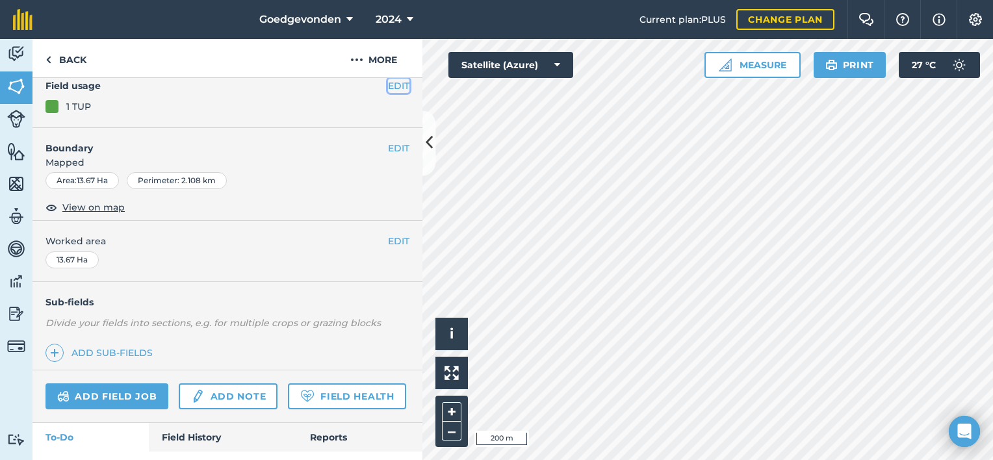
click at [392, 87] on button "EDIT" at bounding box center [398, 86] width 21 height 14
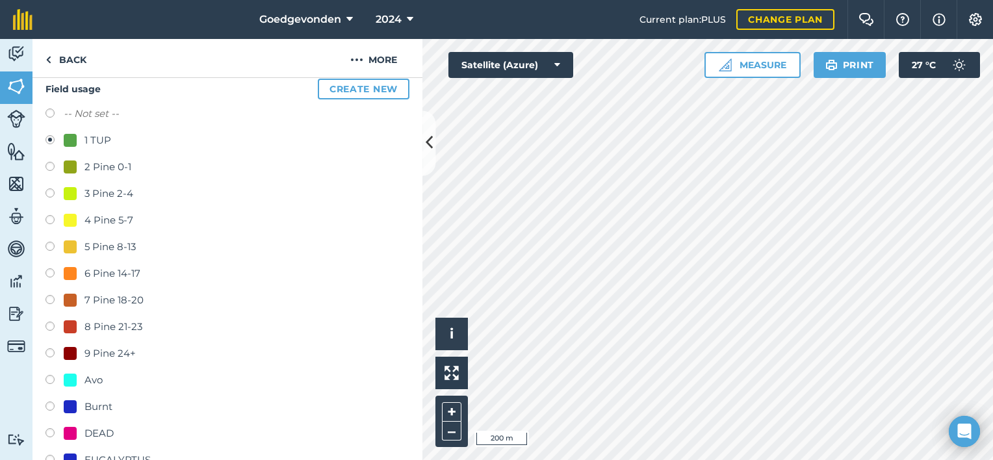
click at [47, 458] on label at bounding box center [54, 461] width 18 height 13
radio input "true"
radio input "false"
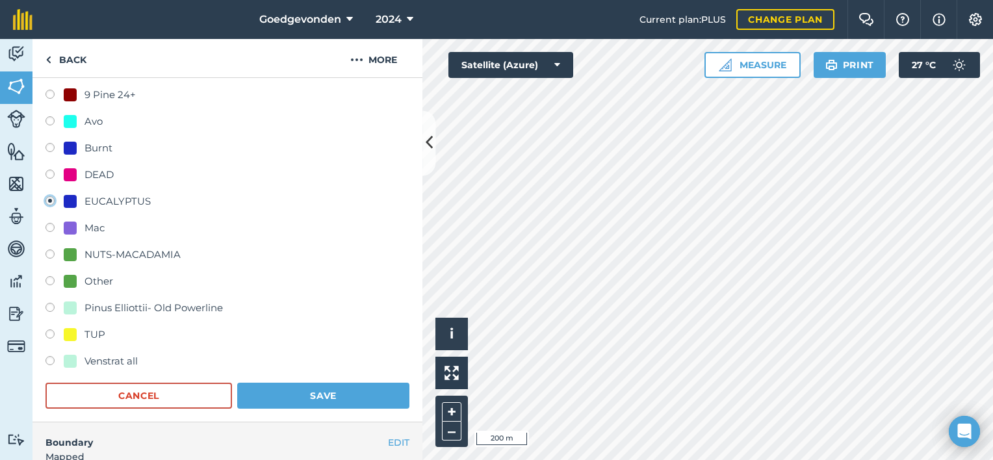
scroll to position [383, 0]
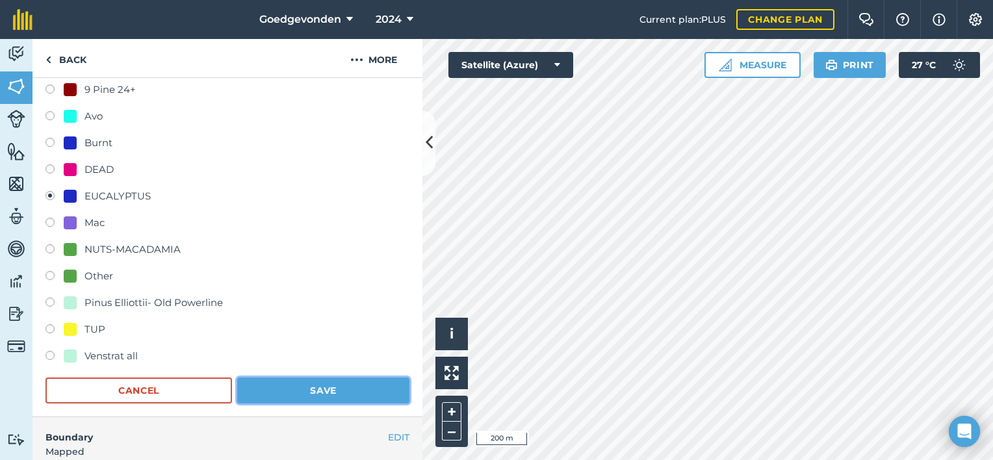
click at [318, 396] on button "Save" at bounding box center [323, 390] width 172 height 26
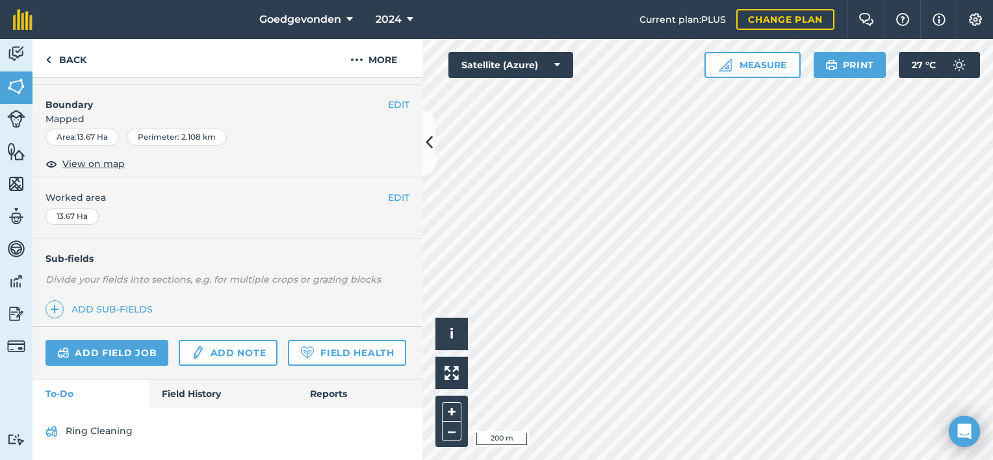
scroll to position [197, 0]
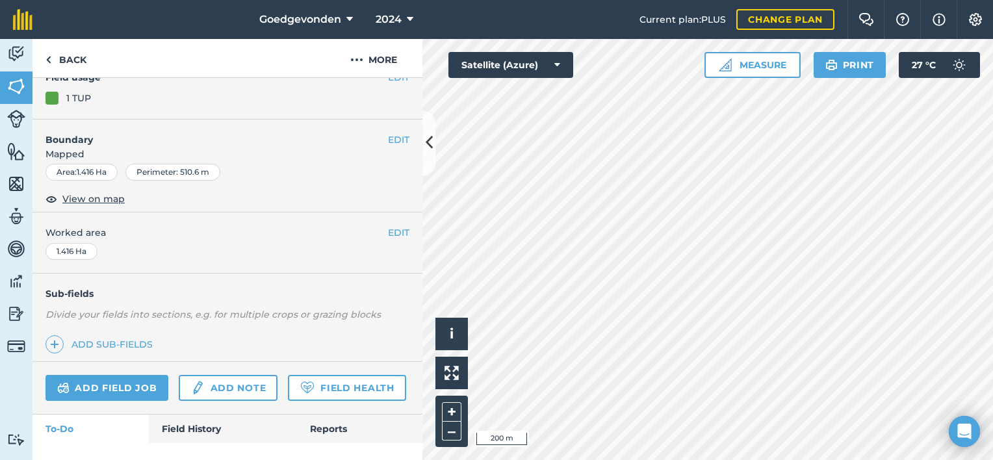
scroll to position [120, 0]
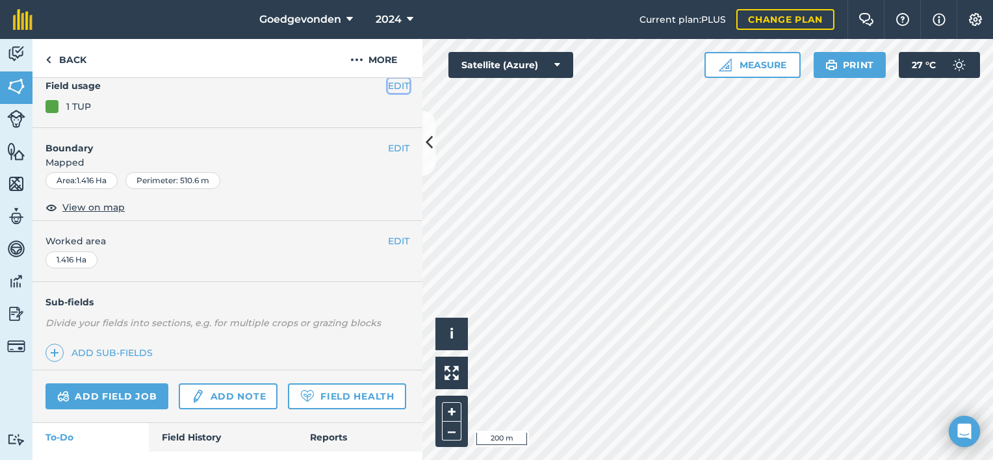
click at [390, 86] on button "EDIT" at bounding box center [398, 86] width 21 height 14
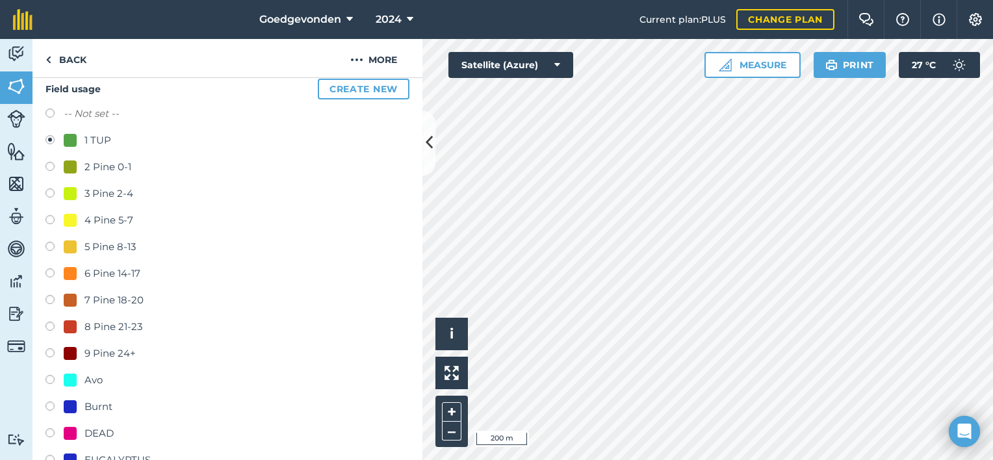
click at [49, 459] on label at bounding box center [54, 461] width 18 height 13
radio input "true"
radio input "false"
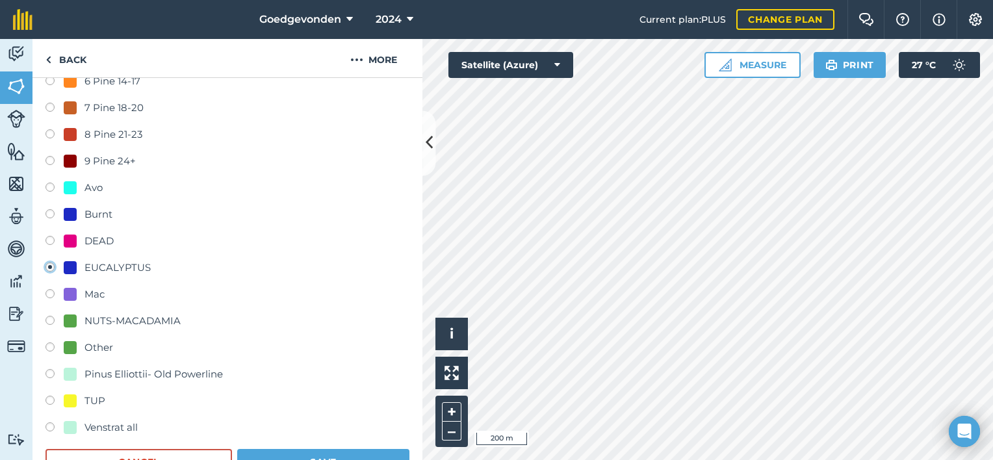
scroll to position [450, 0]
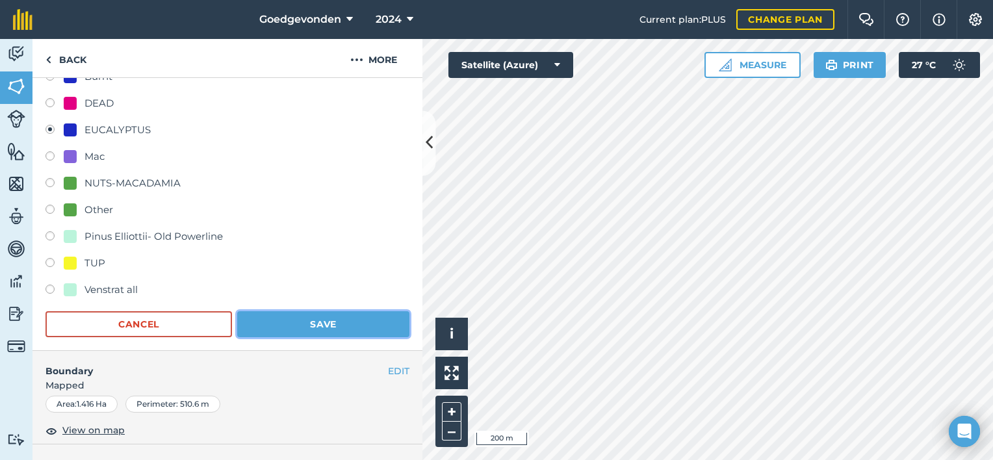
click at [346, 316] on button "Save" at bounding box center [323, 324] width 172 height 26
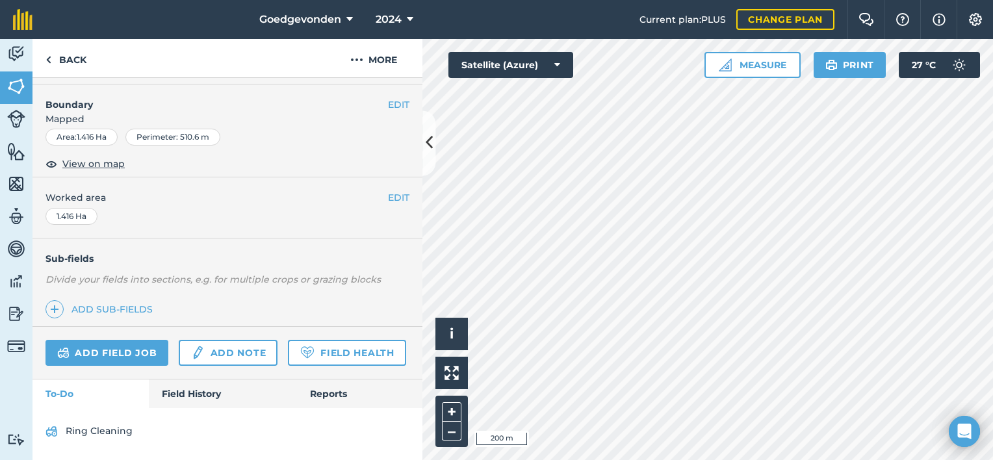
scroll to position [197, 0]
click at [391, 190] on button "EDIT" at bounding box center [398, 197] width 21 height 14
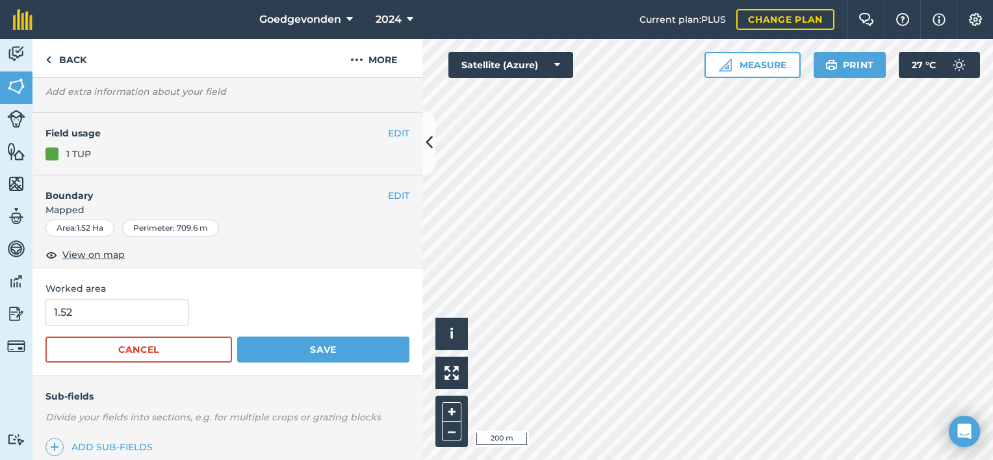
scroll to position [68, 0]
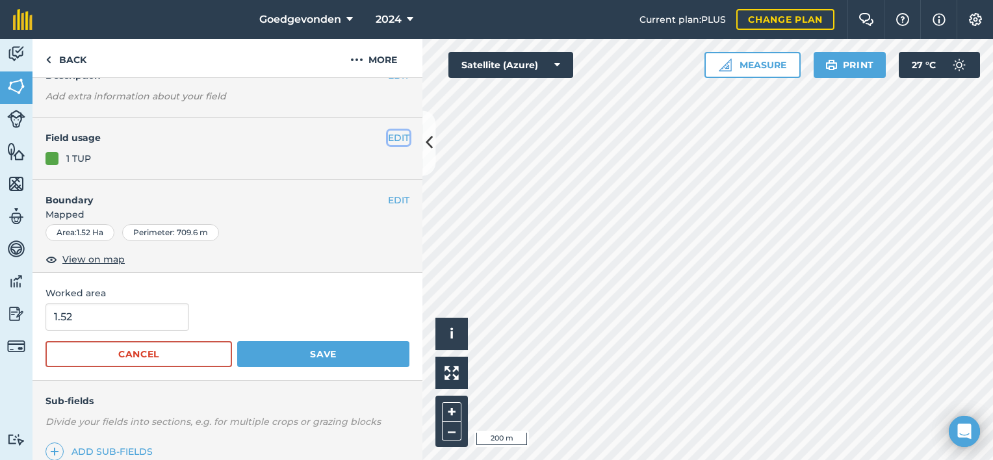
click at [394, 138] on button "EDIT" at bounding box center [398, 138] width 21 height 14
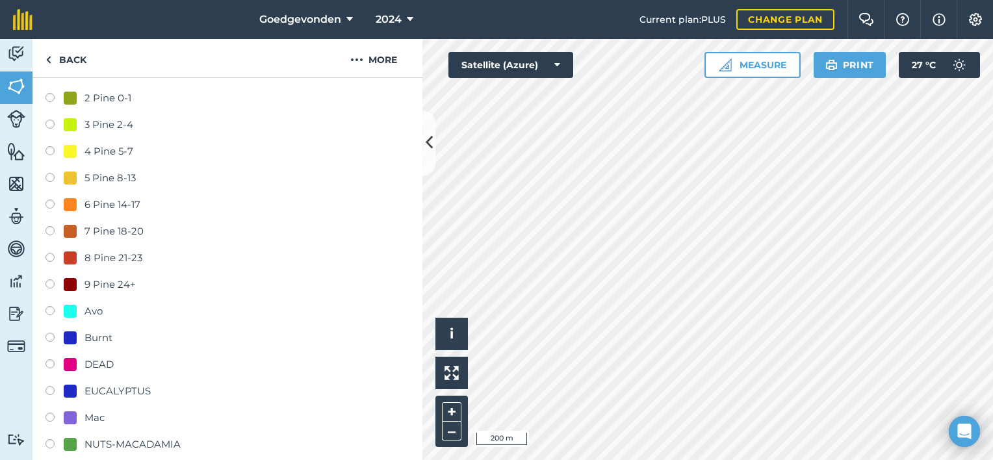
scroll to position [214, 0]
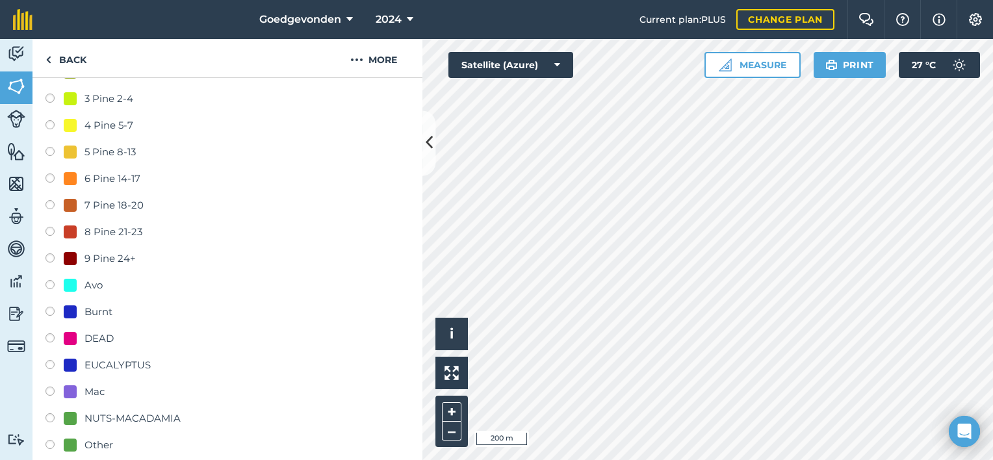
click at [47, 360] on label at bounding box center [54, 366] width 18 height 13
radio input "true"
radio input "false"
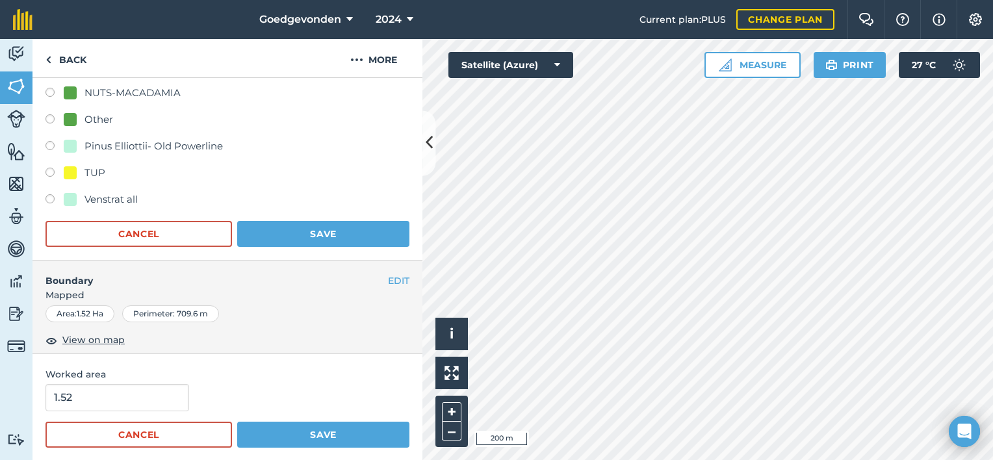
scroll to position [548, 0]
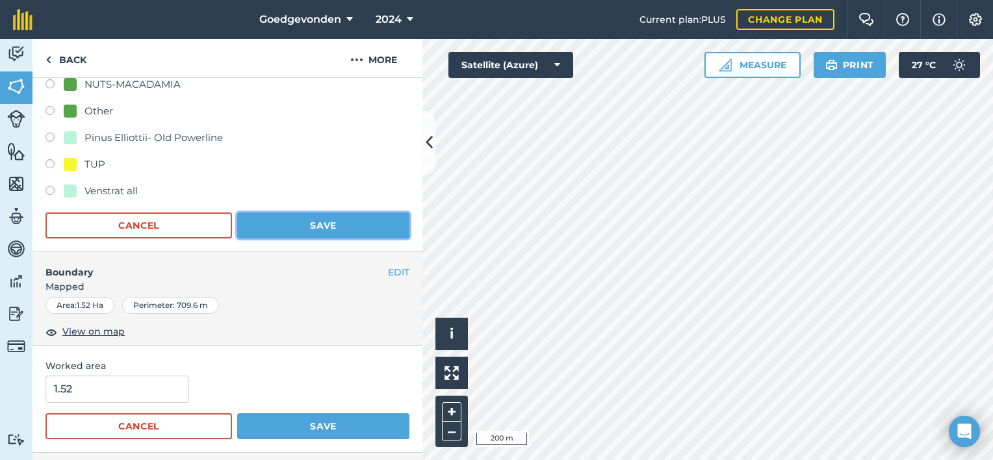
click at [376, 221] on button "Save" at bounding box center [323, 225] width 172 height 26
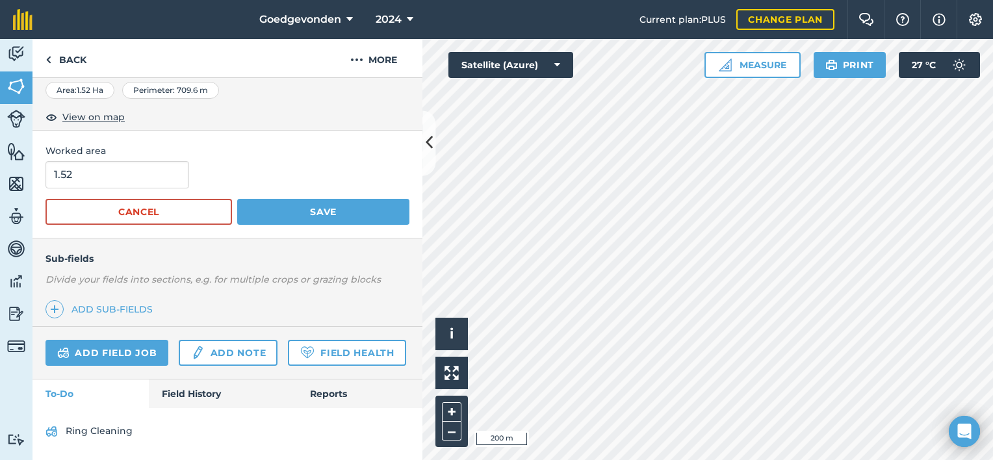
scroll to position [244, 0]
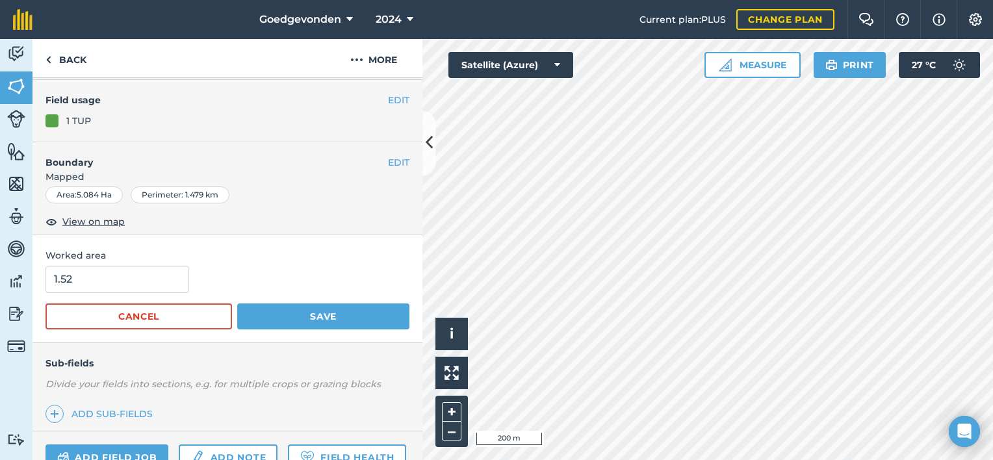
scroll to position [1, 0]
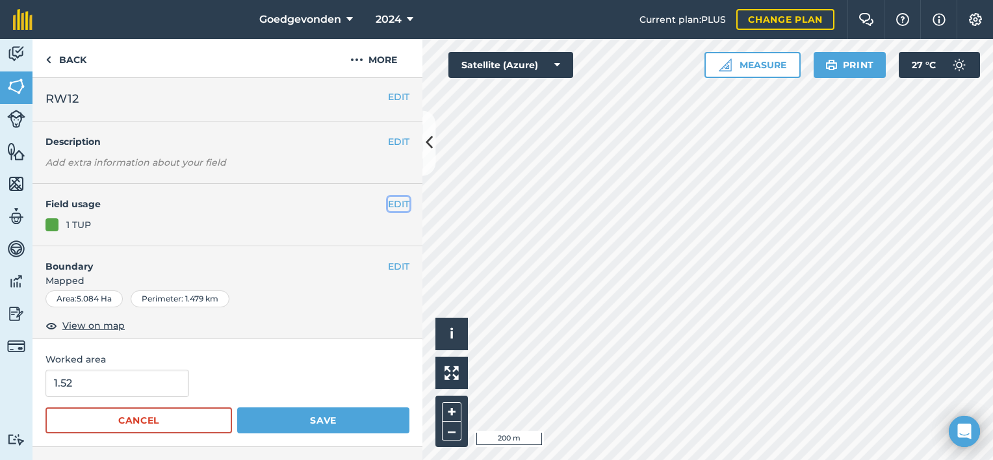
click at [388, 205] on button "EDIT" at bounding box center [398, 204] width 21 height 14
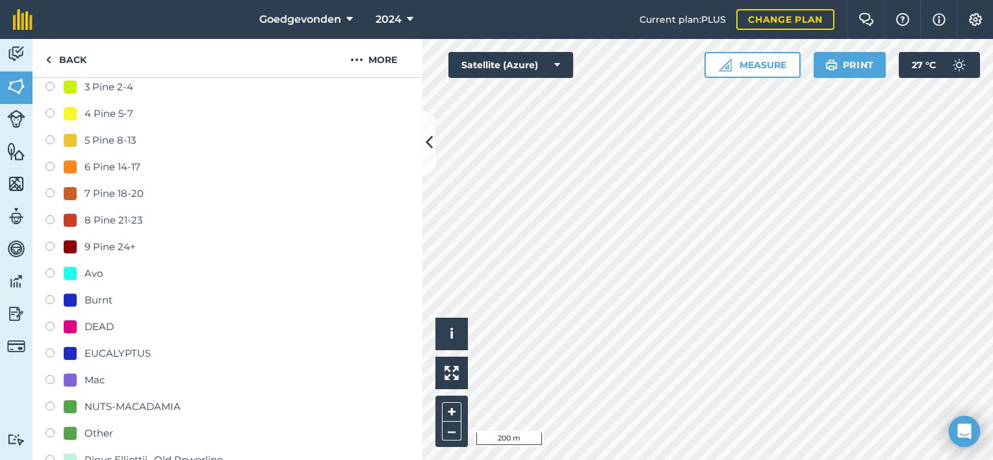
scroll to position [252, 0]
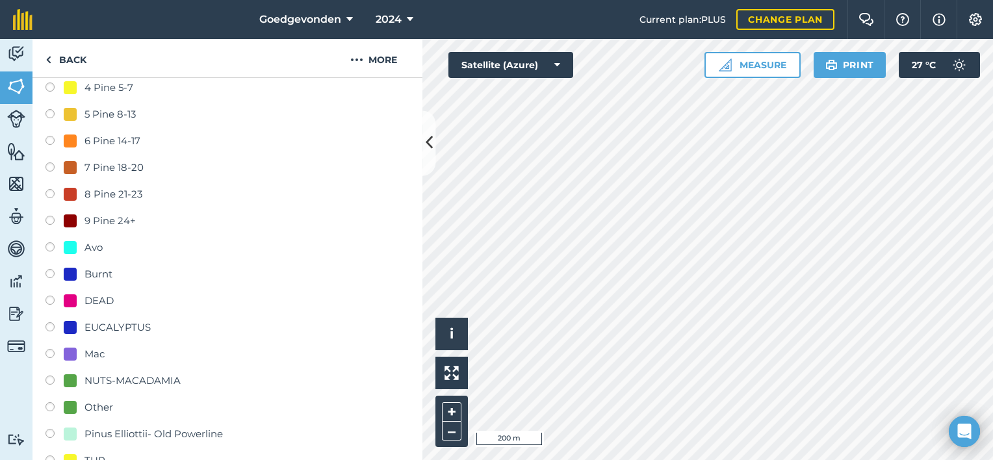
click at [49, 325] on label at bounding box center [54, 328] width 18 height 13
radio input "true"
radio input "false"
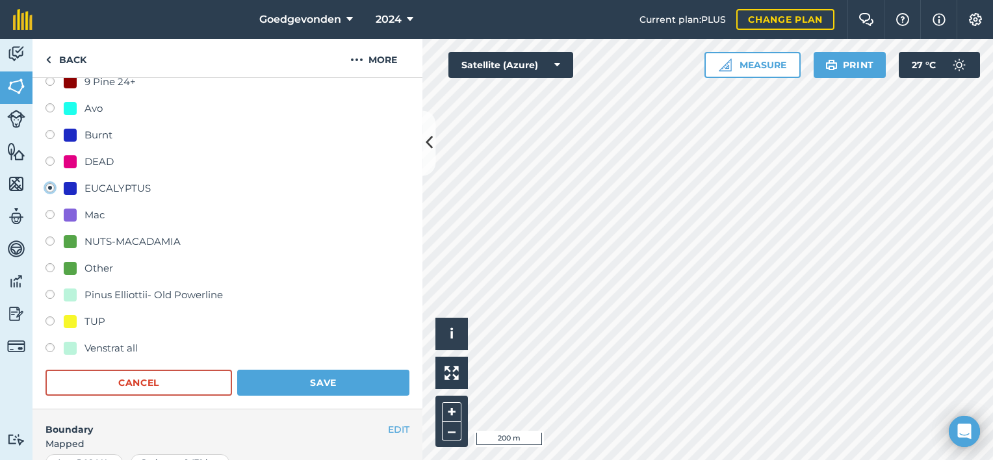
scroll to position [443, 0]
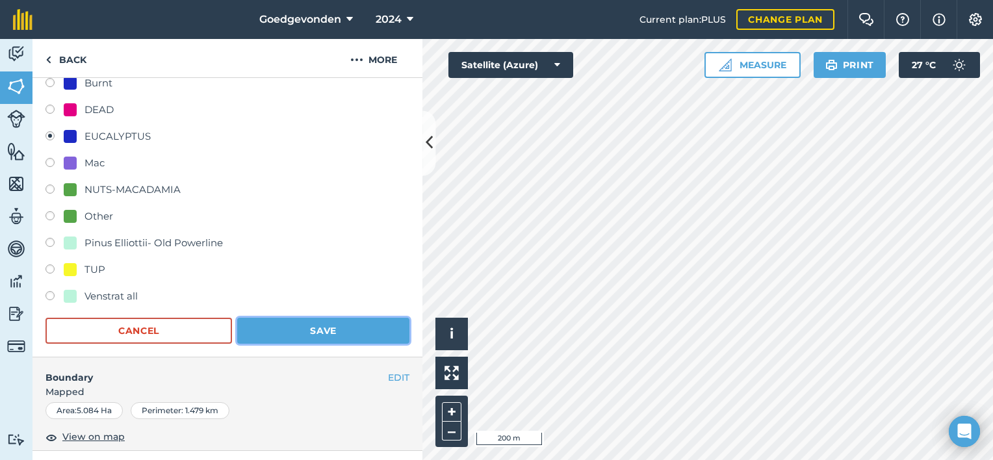
click at [358, 325] on button "Save" at bounding box center [323, 331] width 172 height 26
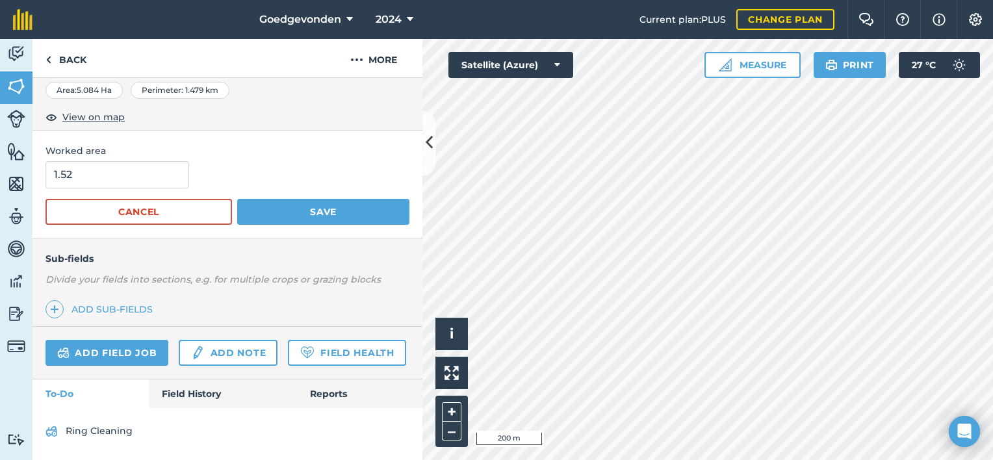
scroll to position [244, 0]
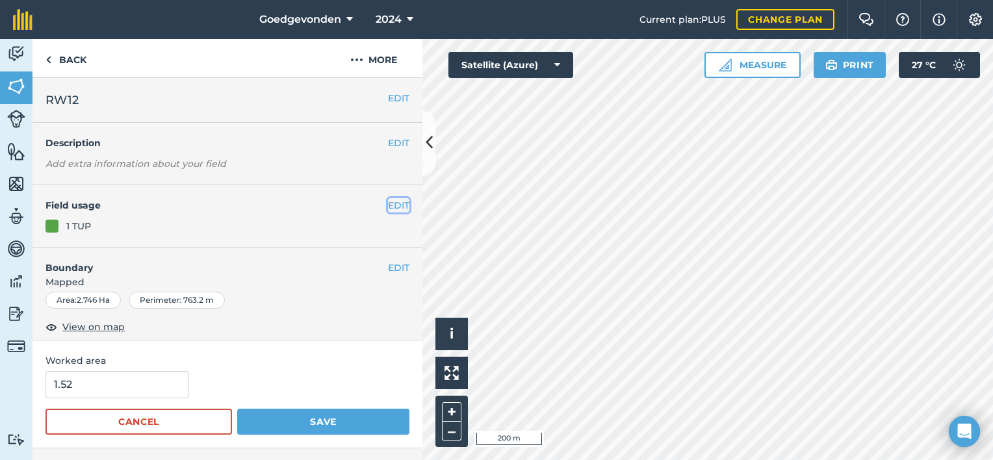
click at [391, 206] on button "EDIT" at bounding box center [398, 205] width 21 height 14
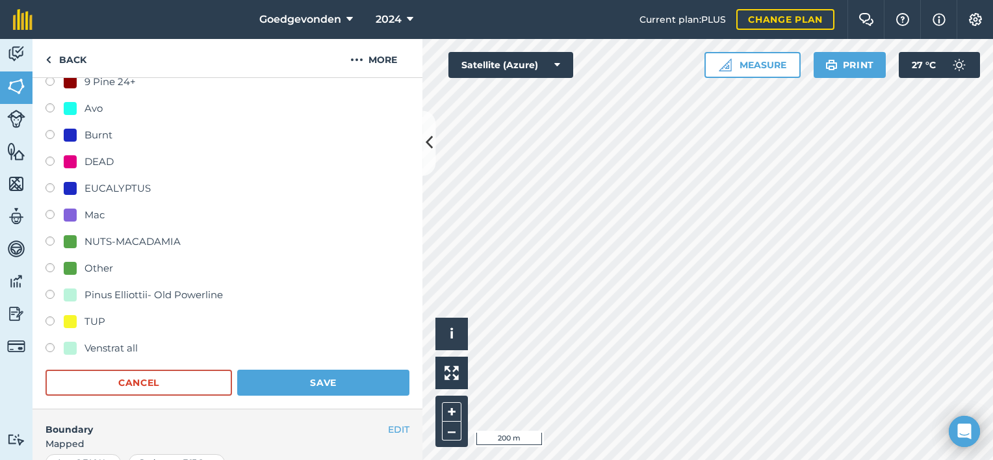
scroll to position [361, 0]
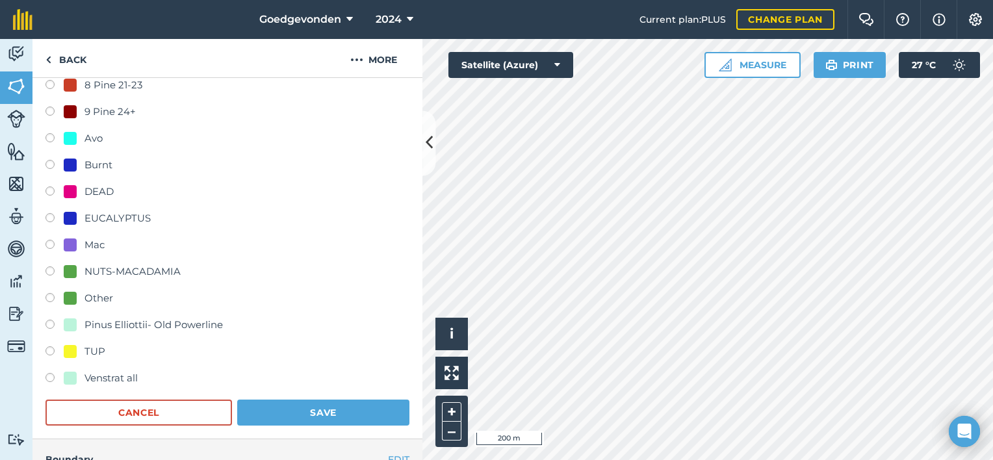
click at [47, 214] on label at bounding box center [54, 219] width 18 height 13
radio input "true"
radio input "false"
click at [309, 415] on button "Save" at bounding box center [323, 413] width 172 height 26
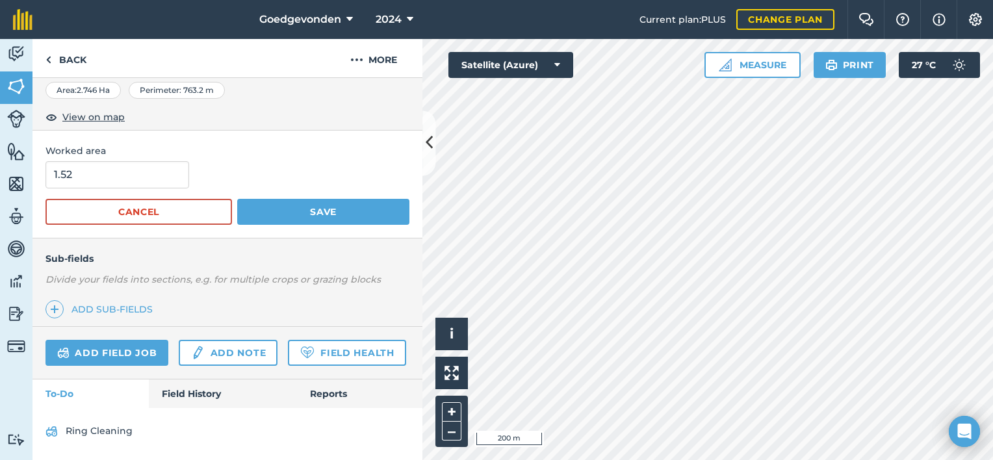
scroll to position [244, 0]
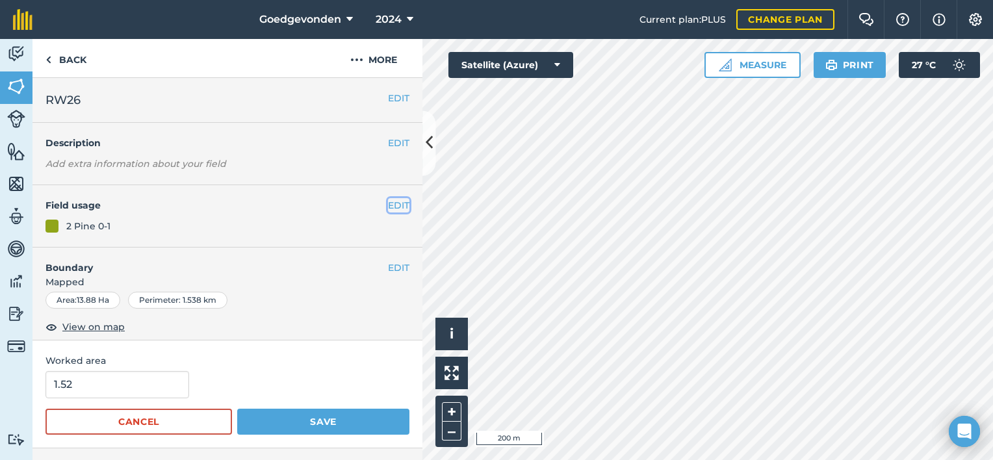
click at [388, 199] on button "EDIT" at bounding box center [398, 205] width 21 height 14
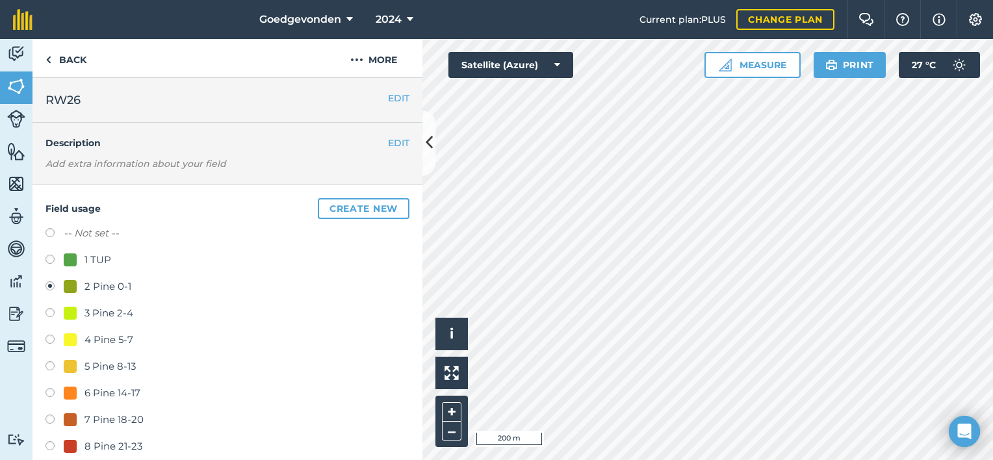
click at [53, 257] on label at bounding box center [54, 261] width 18 height 13
radio input "true"
radio input "false"
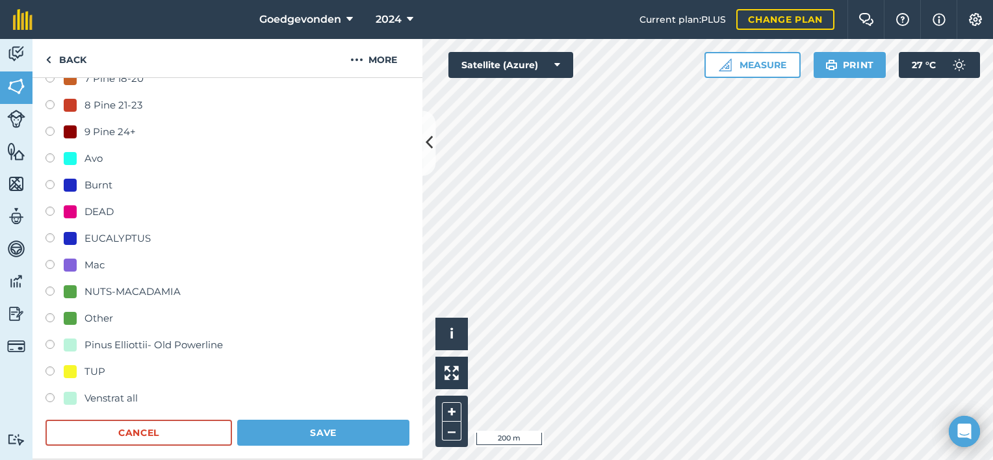
scroll to position [538, 0]
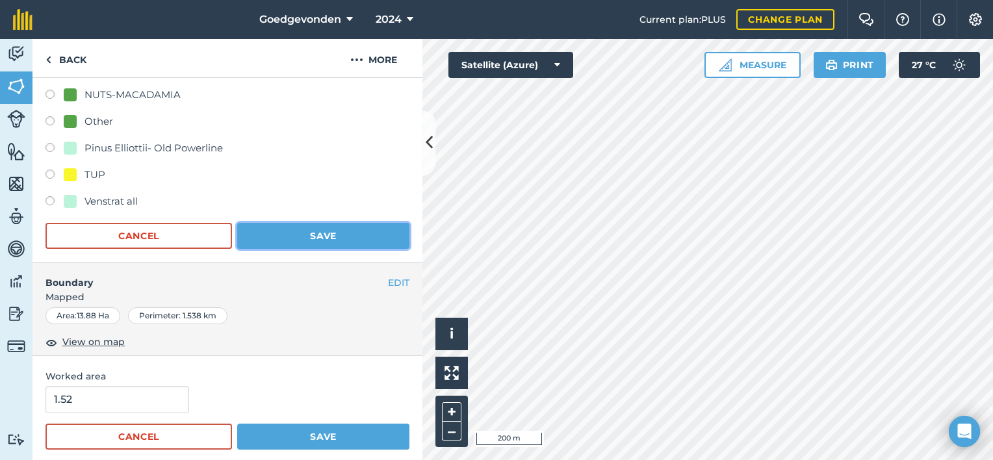
click at [355, 229] on button "Save" at bounding box center [323, 236] width 172 height 26
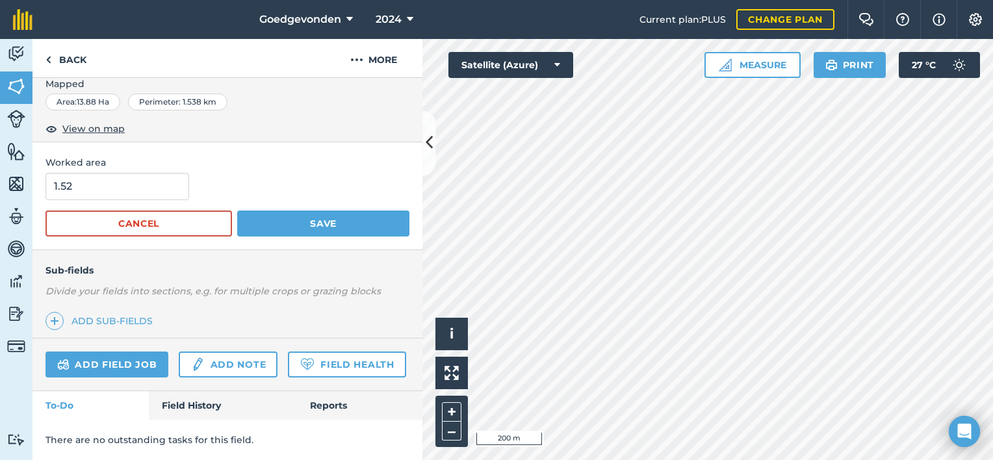
scroll to position [233, 0]
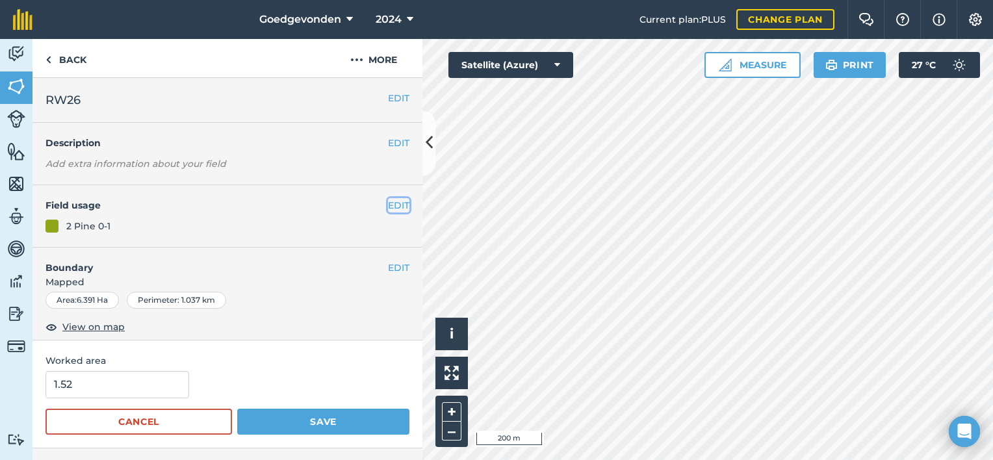
click at [392, 202] on button "EDIT" at bounding box center [398, 205] width 21 height 14
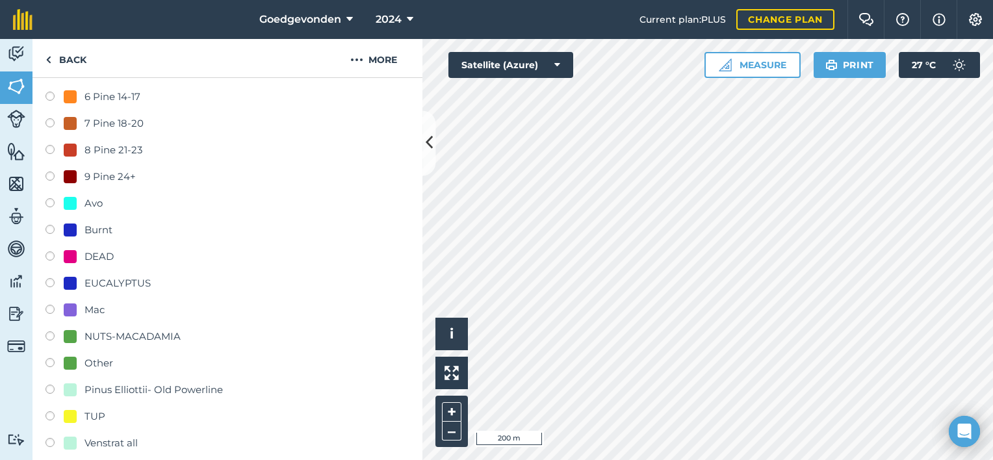
scroll to position [320, 0]
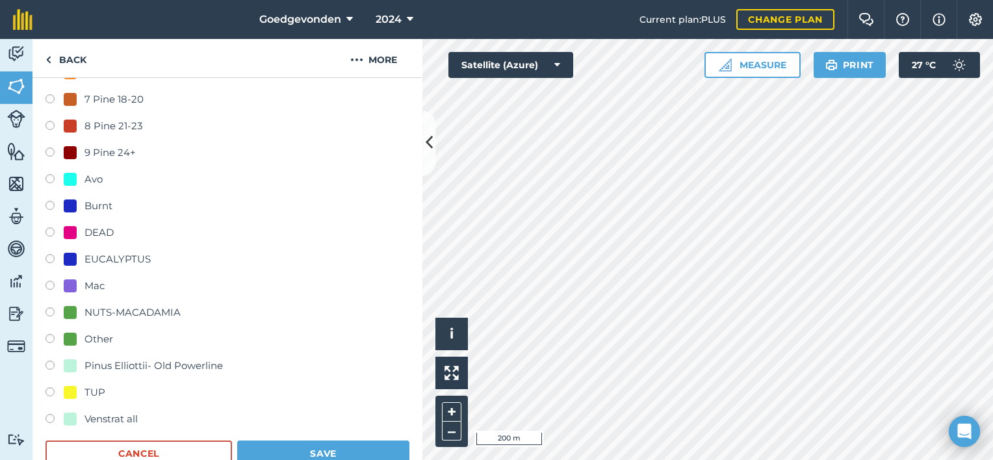
click at [49, 257] on label at bounding box center [54, 260] width 18 height 13
radio input "true"
radio input "false"
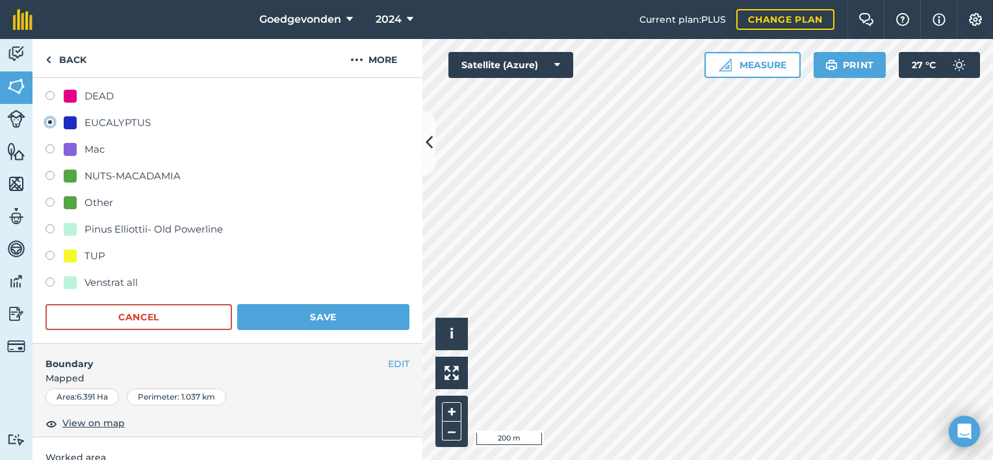
scroll to position [493, 0]
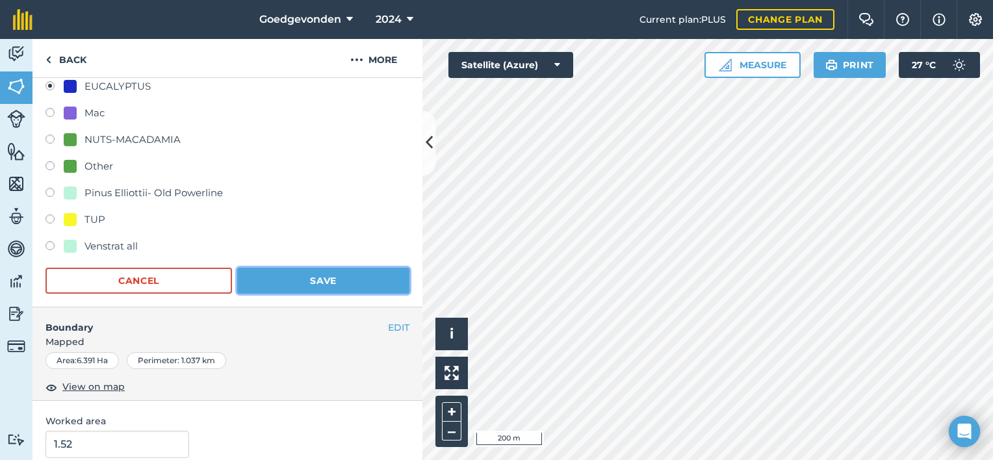
click at [356, 272] on button "Save" at bounding box center [323, 281] width 172 height 26
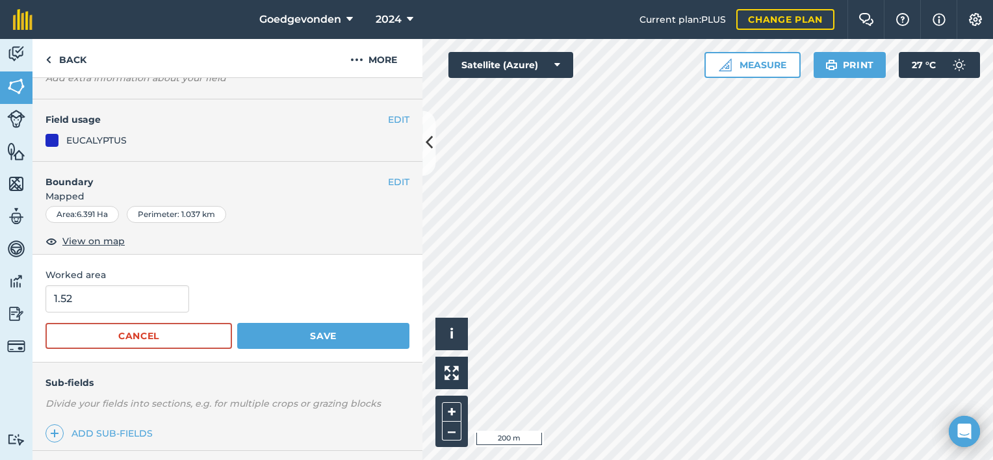
scroll to position [51, 0]
